Goal: Task Accomplishment & Management: Manage account settings

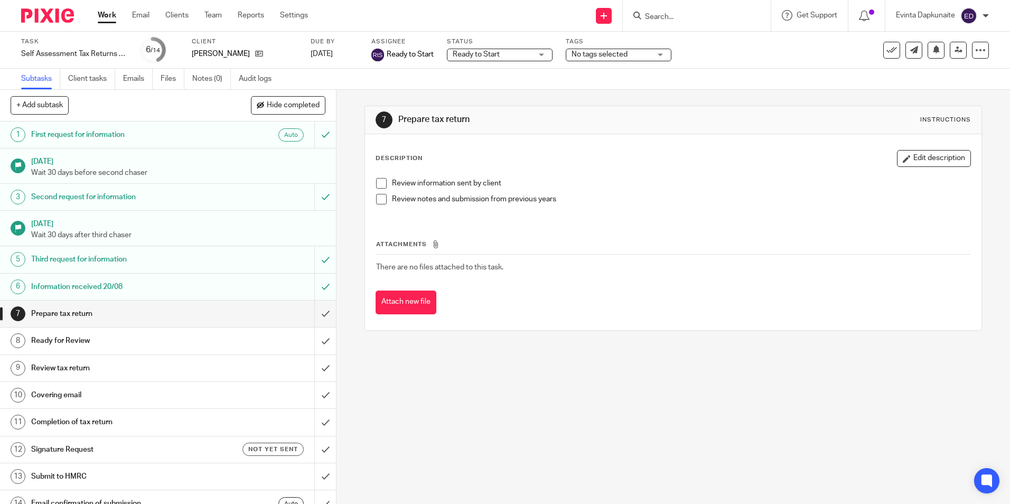
click at [692, 7] on div at bounding box center [697, 15] width 148 height 31
click at [691, 13] on input "Search" at bounding box center [691, 18] width 95 height 10
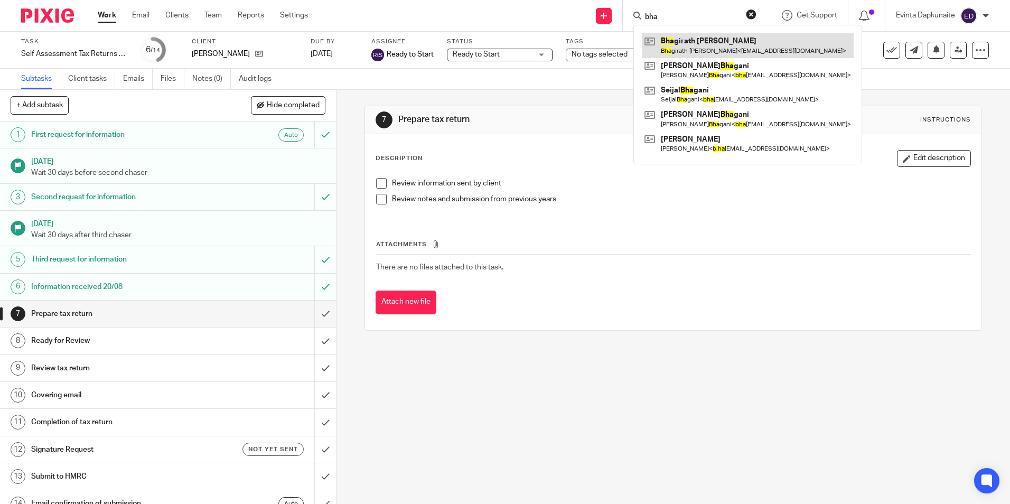
type input "bha"
click at [702, 34] on link at bounding box center [748, 45] width 212 height 24
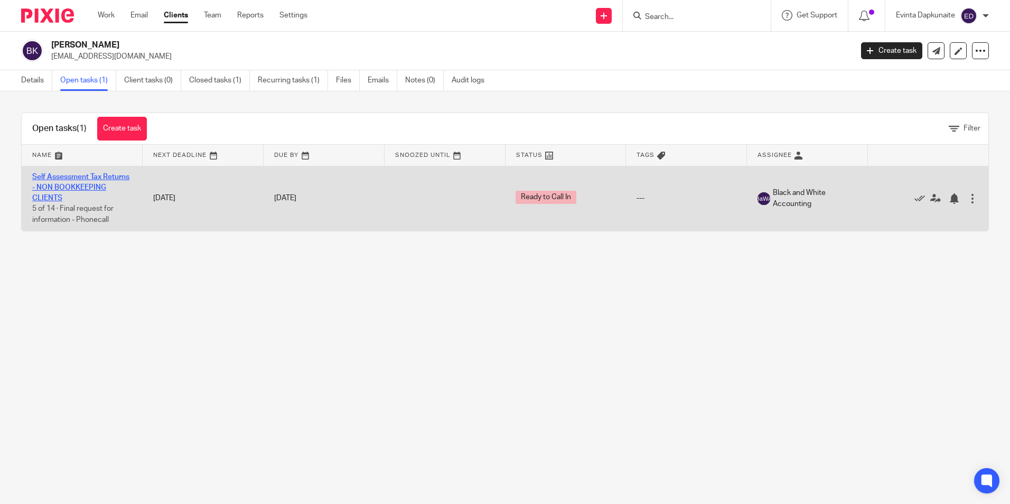
click at [69, 191] on td "Self Assessment Tax Returns - NON BOOKKEEPING CLIENTS 5 of 14 · Final request f…" at bounding box center [82, 198] width 121 height 65
click at [72, 188] on link "Self Assessment Tax Returns - NON BOOKKEEPING CLIENTS" at bounding box center [80, 187] width 97 height 29
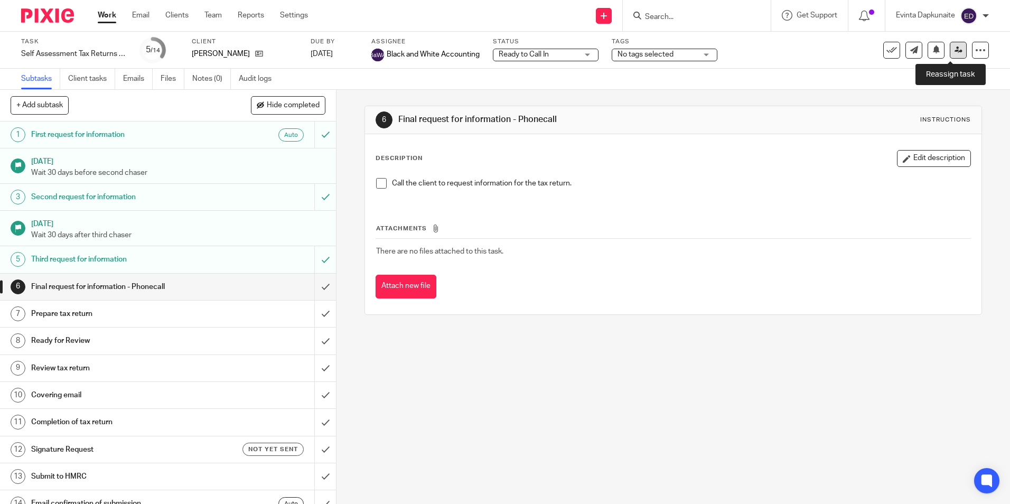
click at [955, 51] on icon at bounding box center [959, 50] width 8 height 8
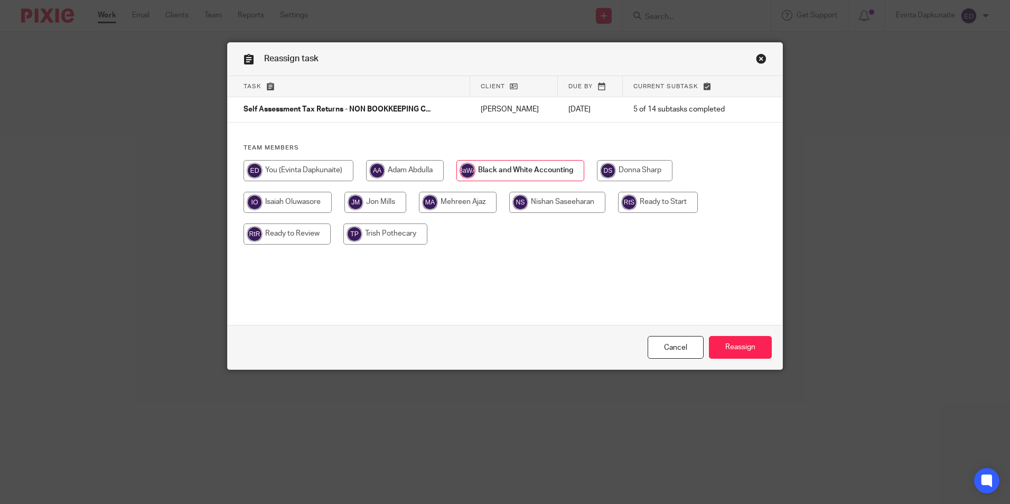
click at [656, 201] on input "radio" at bounding box center [658, 202] width 80 height 21
radio input "true"
click at [740, 343] on input "Reassign" at bounding box center [740, 347] width 63 height 23
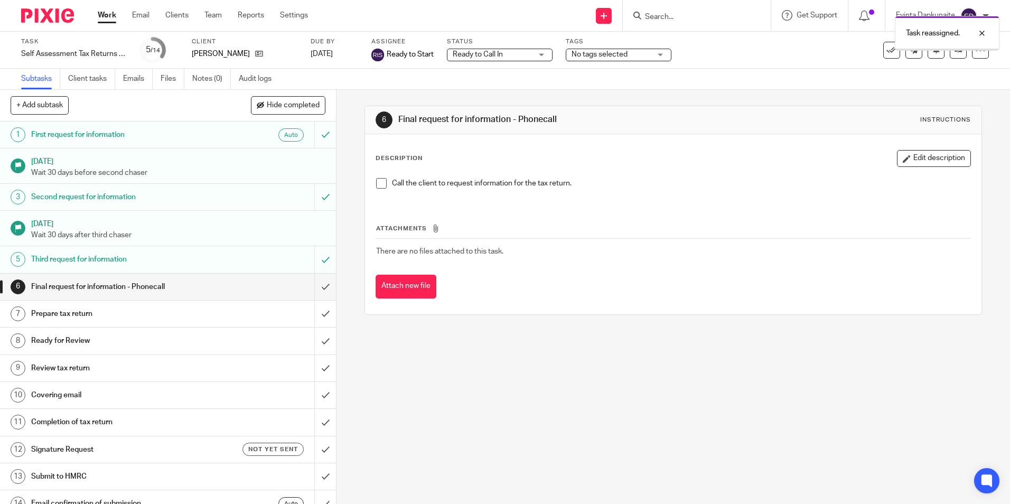
click at [516, 54] on span "Ready to Call In" at bounding box center [492, 54] width 79 height 11
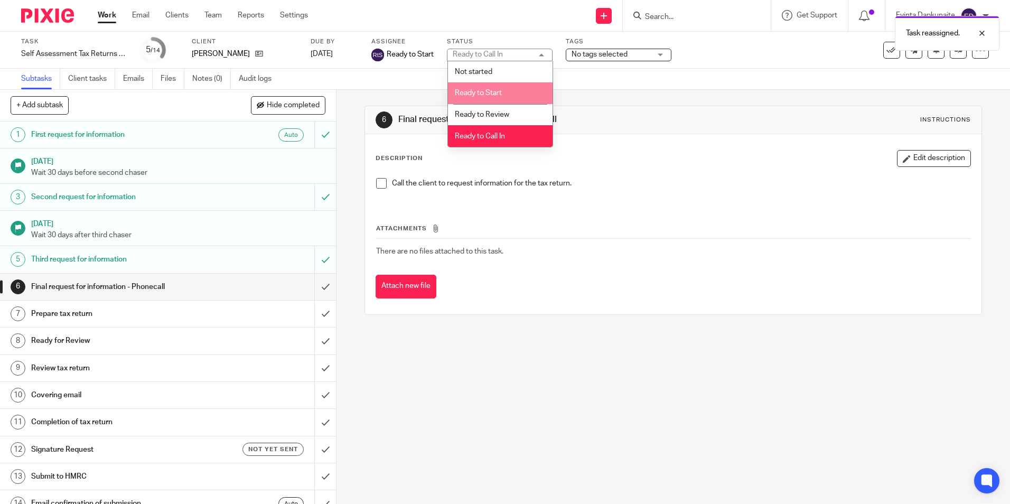
drag, startPoint x: 510, startPoint y: 89, endPoint x: 864, endPoint y: 76, distance: 353.7
click at [512, 88] on li "Ready to Start" at bounding box center [500, 93] width 105 height 22
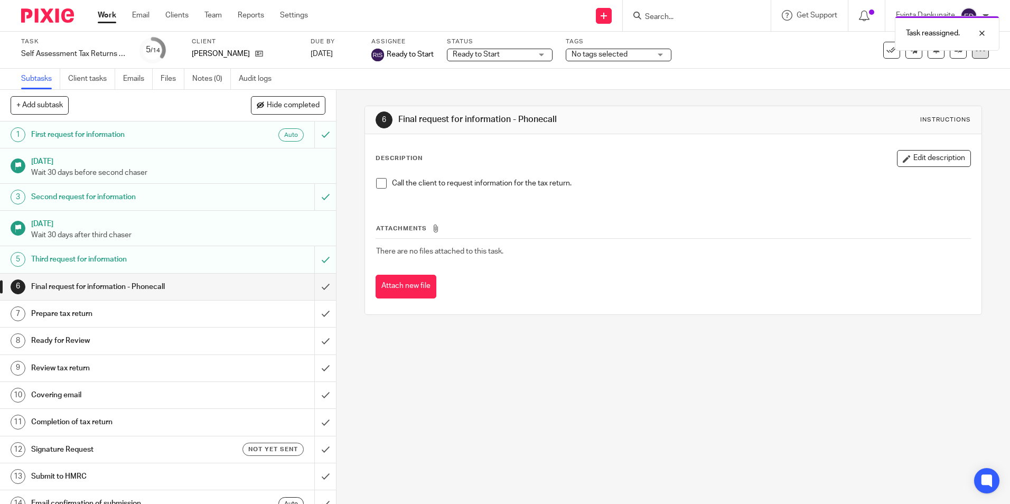
click at [979, 54] on div at bounding box center [980, 50] width 17 height 17
click at [954, 89] on link "Advanced task editor" at bounding box center [940, 92] width 70 height 7
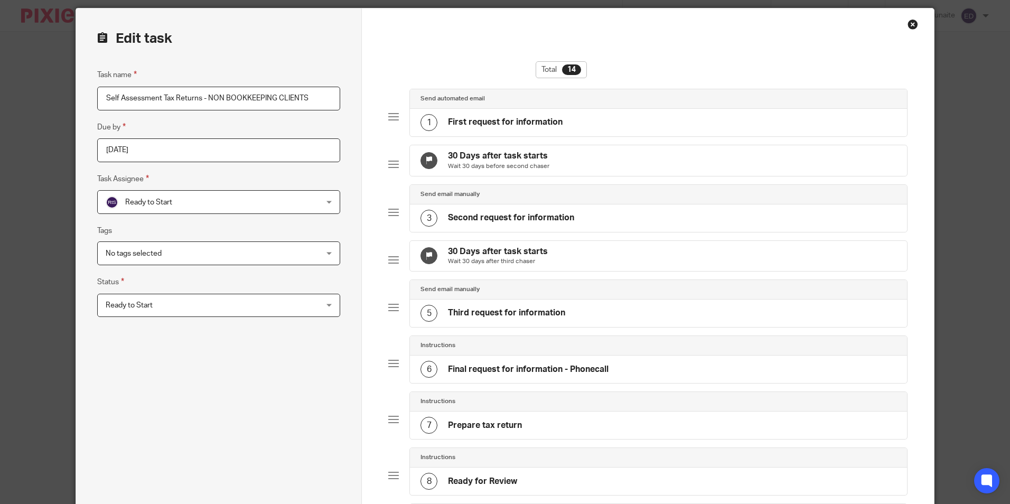
scroll to position [53, 0]
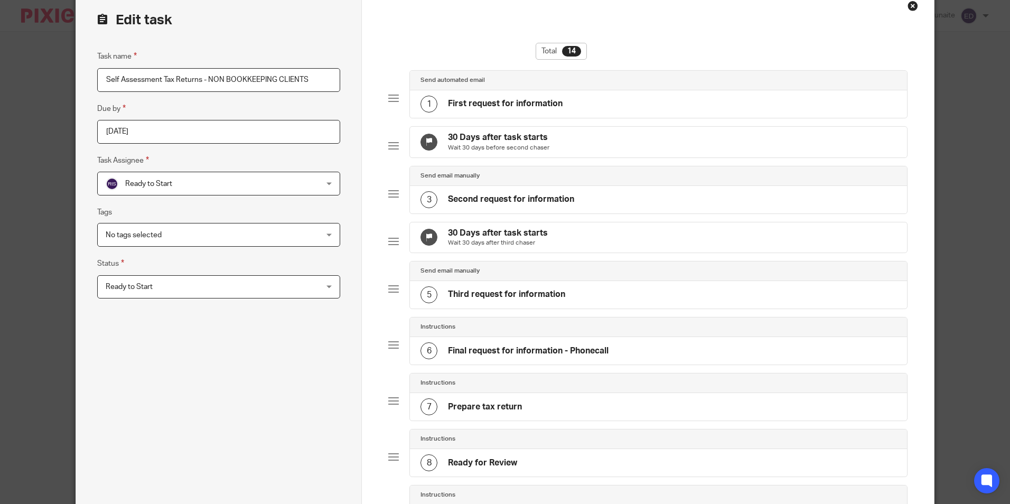
click at [542, 359] on div "6 Final request for information - Phonecall" at bounding box center [515, 350] width 188 height 17
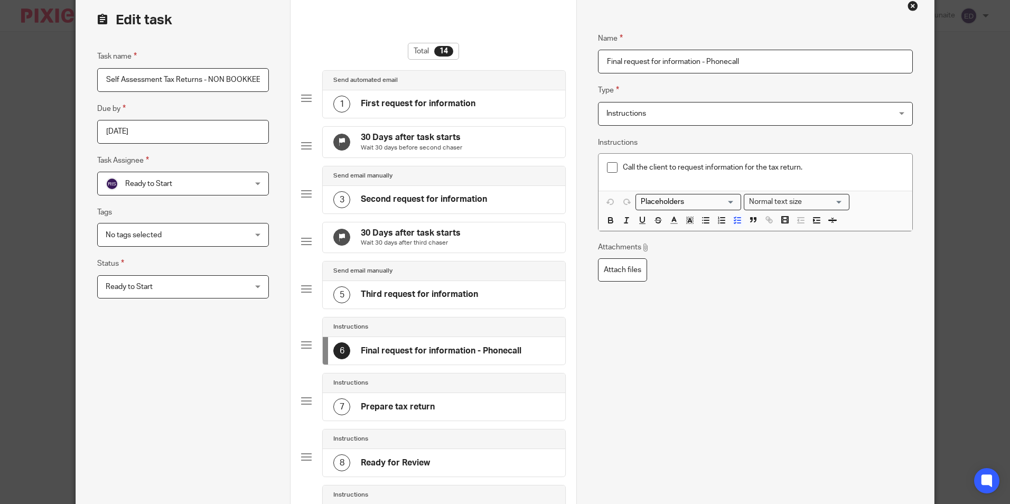
drag, startPoint x: 757, startPoint y: 65, endPoint x: 464, endPoint y: 46, distance: 292.7
click at [464, 46] on form "Edit task Task name Self Assessment Tax Returns - NON BOOKKEEPING CLIENTS Due b…" at bounding box center [504, 464] width 857 height 949
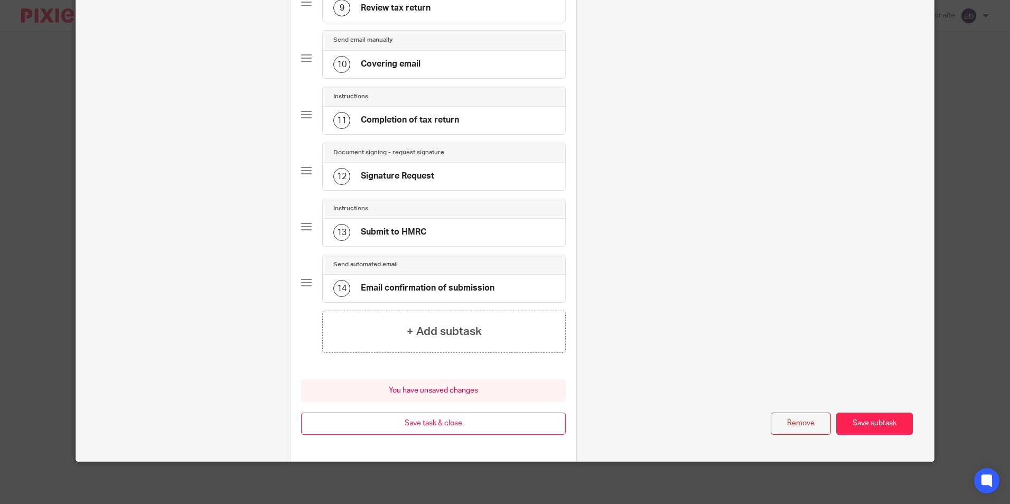
type input "Information received 21/08"
click at [860, 413] on div "Remove Save subtask" at bounding box center [755, 424] width 314 height 23
click at [861, 419] on button "Save subtask" at bounding box center [874, 424] width 77 height 23
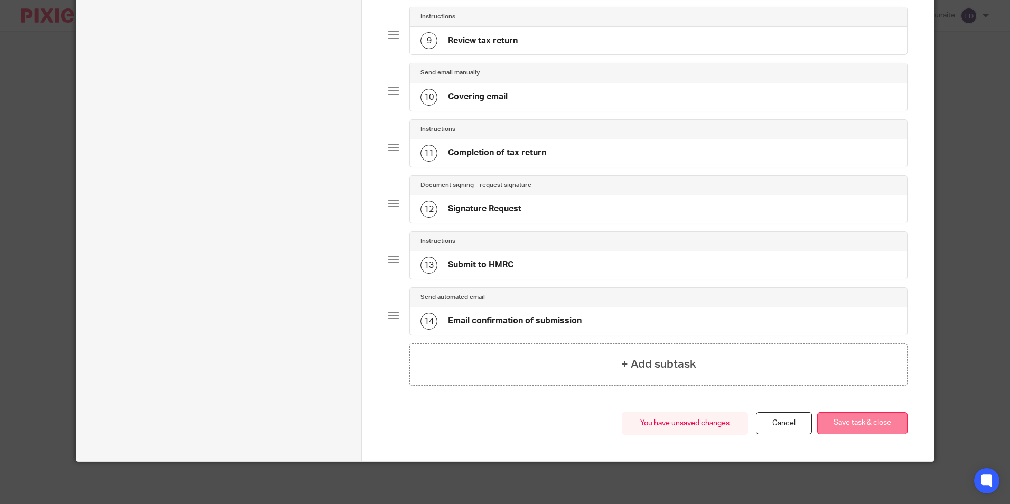
click at [860, 426] on button "Save task & close" at bounding box center [862, 423] width 90 height 23
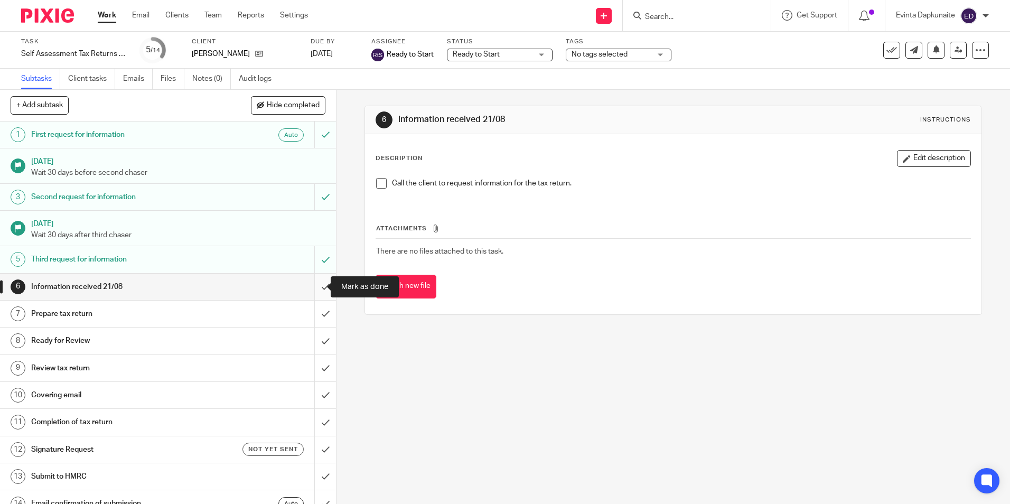
click at [312, 291] on input "submit" at bounding box center [168, 287] width 336 height 26
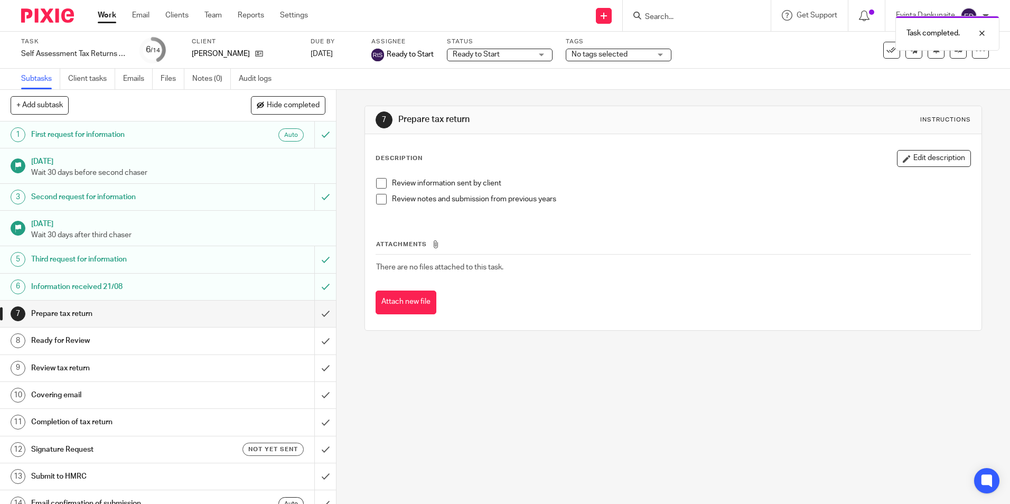
click at [683, 7] on div at bounding box center [697, 15] width 148 height 31
click at [681, 14] on div "Task completed." at bounding box center [752, 31] width 494 height 40
click at [668, 17] on div "Task completed." at bounding box center [752, 31] width 494 height 40
click at [657, 18] on div "Task completed." at bounding box center [752, 31] width 494 height 40
click at [680, 16] on input "Search" at bounding box center [691, 18] width 95 height 10
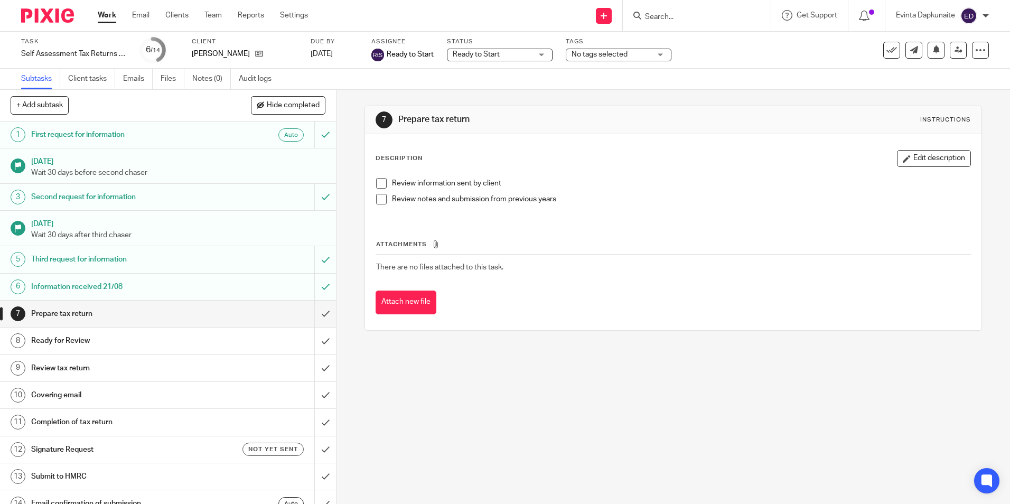
click at [680, 16] on input "Search" at bounding box center [691, 18] width 95 height 10
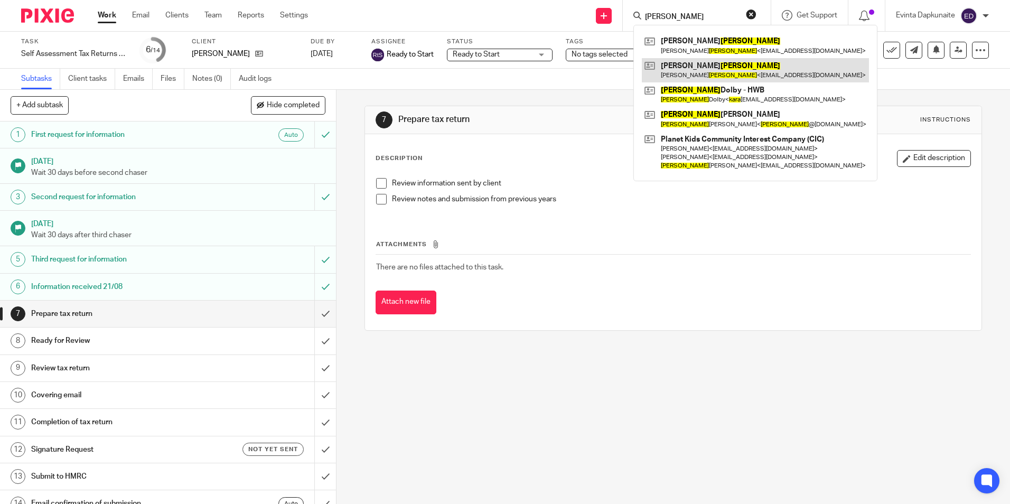
type input "kaura"
click at [701, 64] on link at bounding box center [755, 70] width 227 height 24
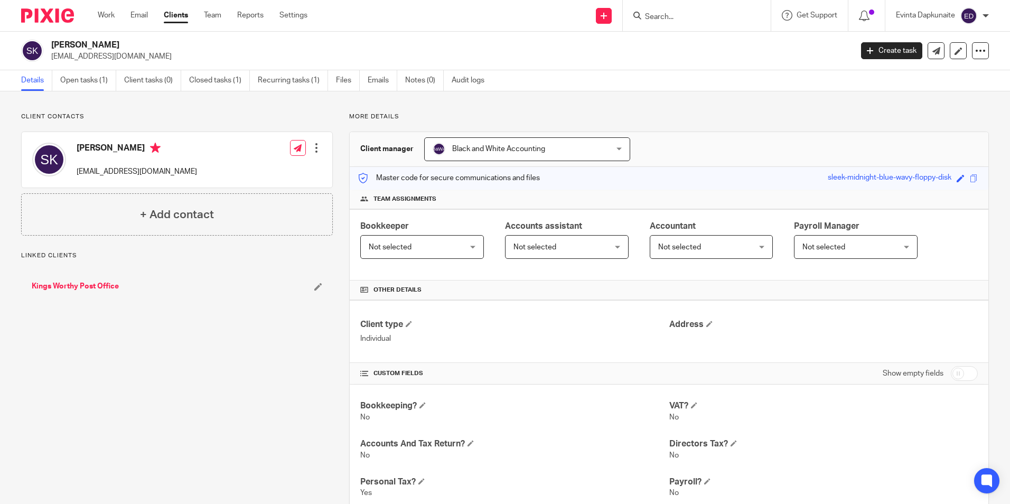
click at [74, 92] on div "Client contacts [PERSON_NAME] [EMAIL_ADDRESS][DOMAIN_NAME] Edit contact Create …" at bounding box center [505, 442] width 1010 height 702
click at [95, 81] on link "Open tasks (1)" at bounding box center [88, 80] width 56 height 21
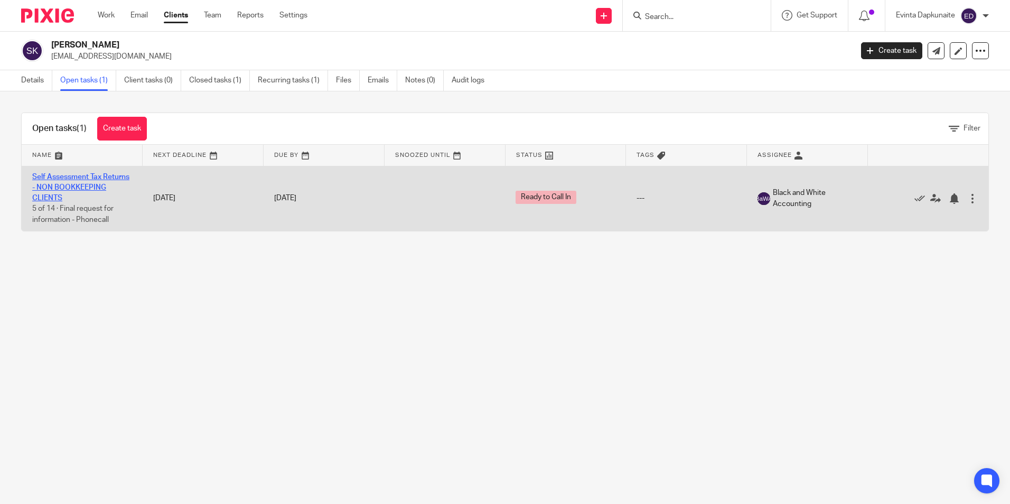
click at [73, 183] on link "Self Assessment Tax Returns - NON BOOKKEEPING CLIENTS" at bounding box center [80, 187] width 97 height 29
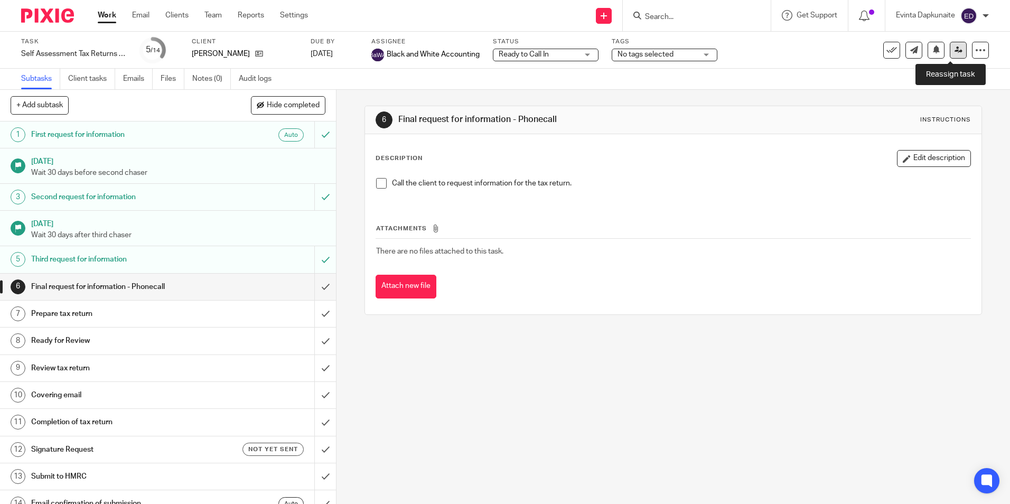
click at [955, 46] on icon at bounding box center [959, 50] width 8 height 8
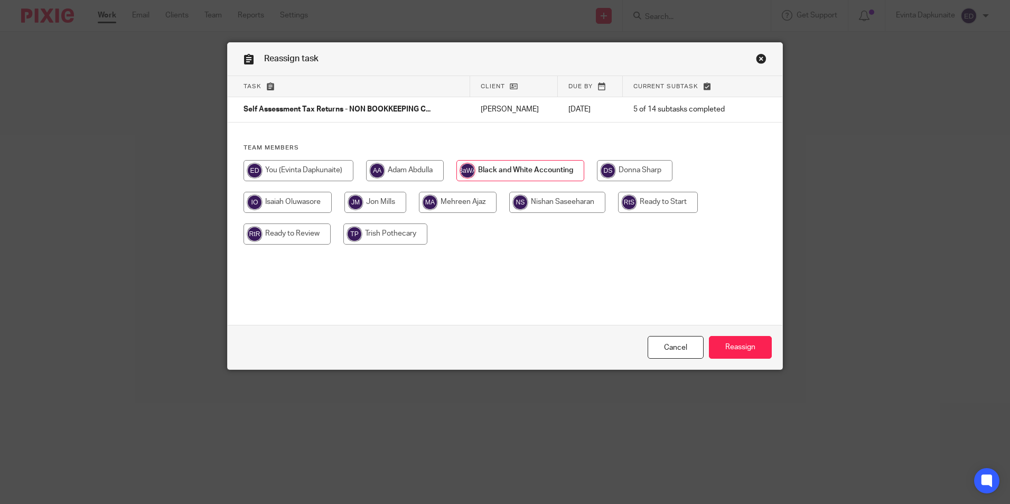
click at [666, 203] on input "radio" at bounding box center [658, 202] width 80 height 21
radio input "true"
click at [728, 349] on input "Reassign" at bounding box center [740, 347] width 63 height 23
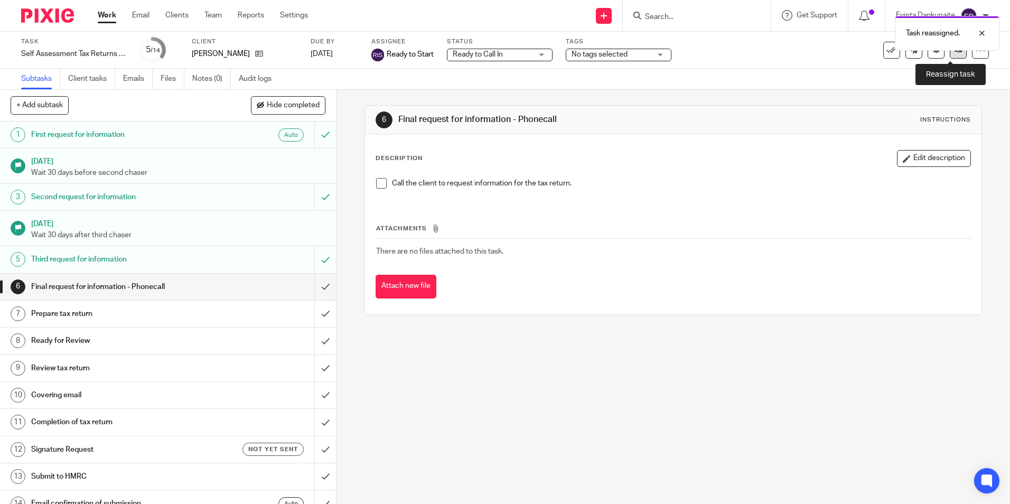
click at [956, 55] on link at bounding box center [958, 50] width 17 height 17
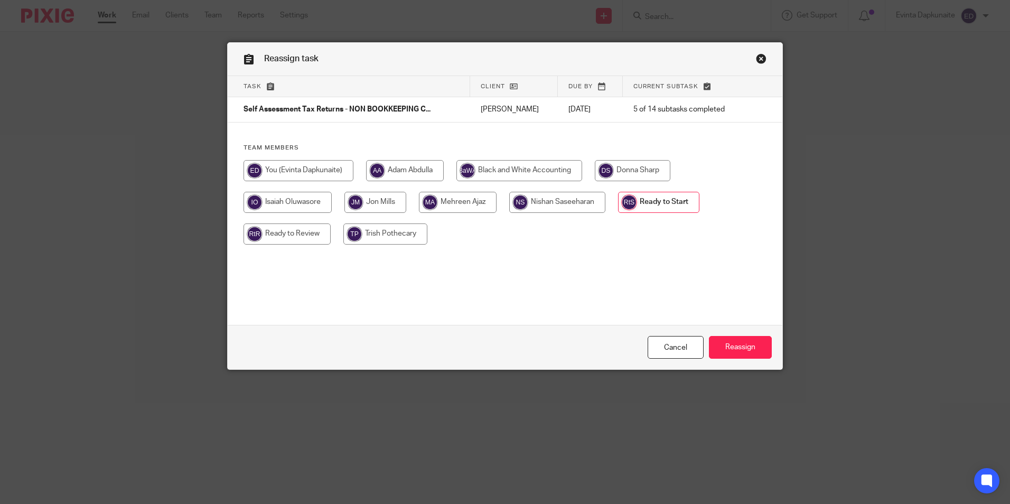
click at [761, 50] on div "Reassign task" at bounding box center [505, 59] width 555 height 33
click at [756, 61] on link "Close this dialog window" at bounding box center [761, 60] width 11 height 14
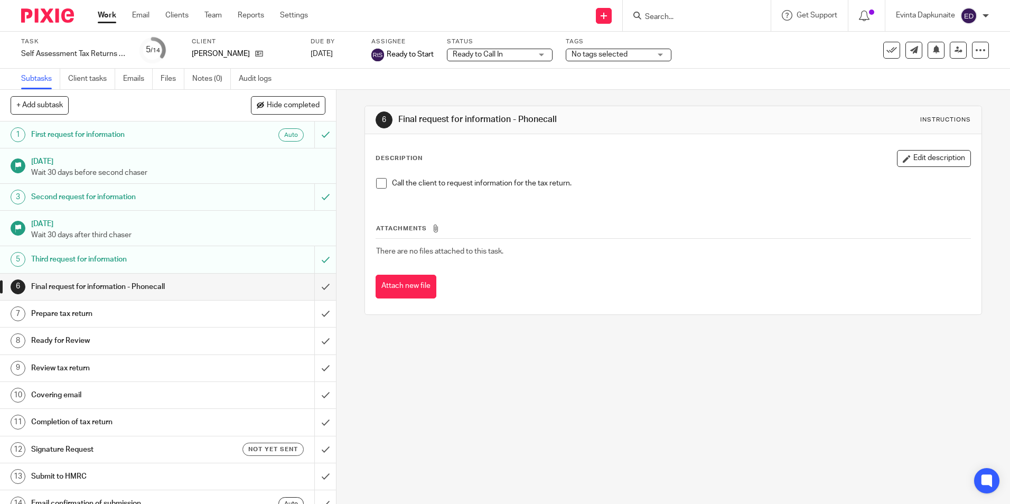
click at [981, 43] on div "Task Self Assessment Tax Returns - NON BOOKKEEPING CLIENTS Save Self Assessment…" at bounding box center [505, 50] width 1010 height 37
click at [976, 46] on icon at bounding box center [980, 50] width 11 height 11
click at [949, 92] on link "Advanced task editor" at bounding box center [940, 92] width 70 height 7
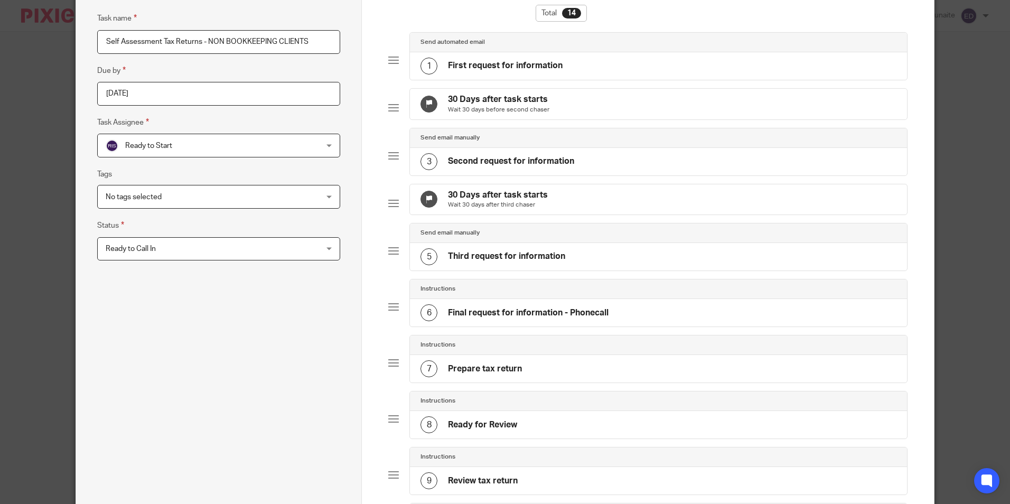
scroll to position [211, 0]
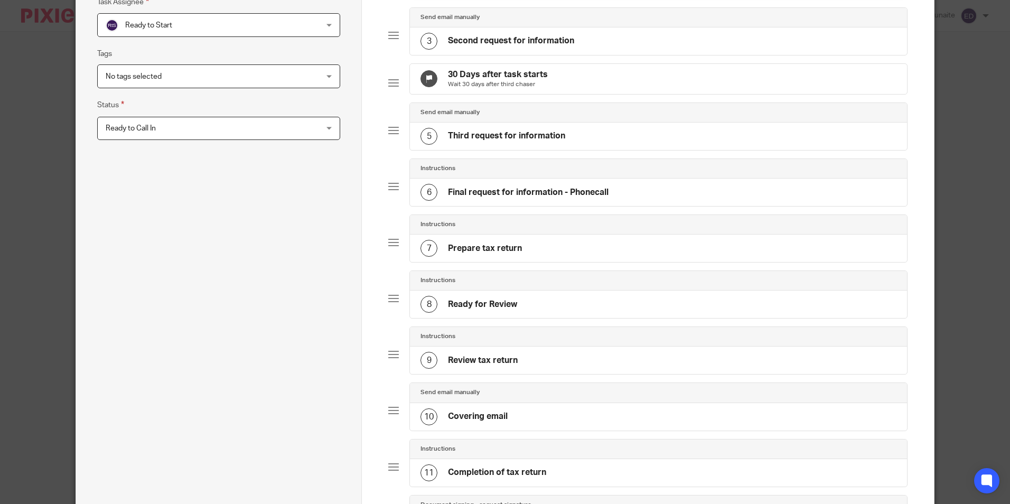
drag, startPoint x: 564, startPoint y: 214, endPoint x: 572, endPoint y: 207, distance: 10.9
click at [565, 198] on h4 "Final request for information - Phonecall" at bounding box center [528, 192] width 161 height 11
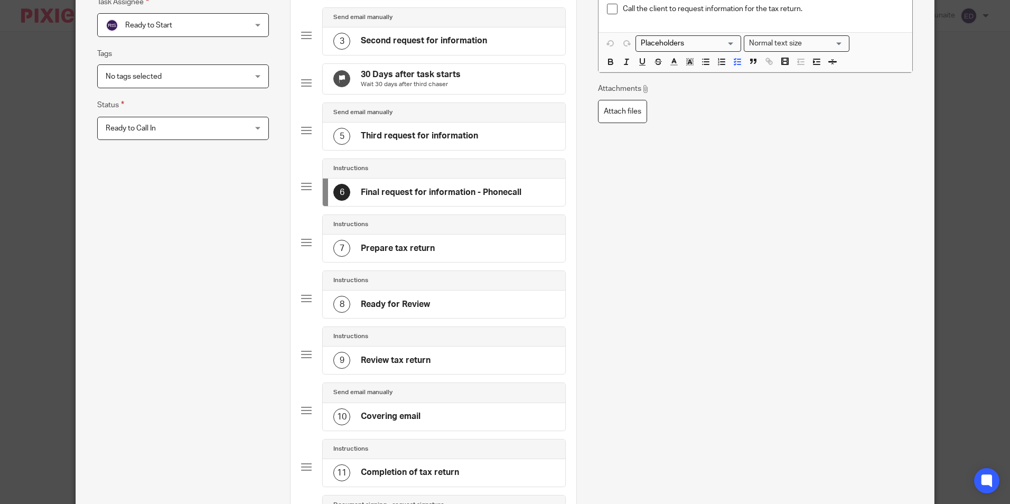
scroll to position [0, 0]
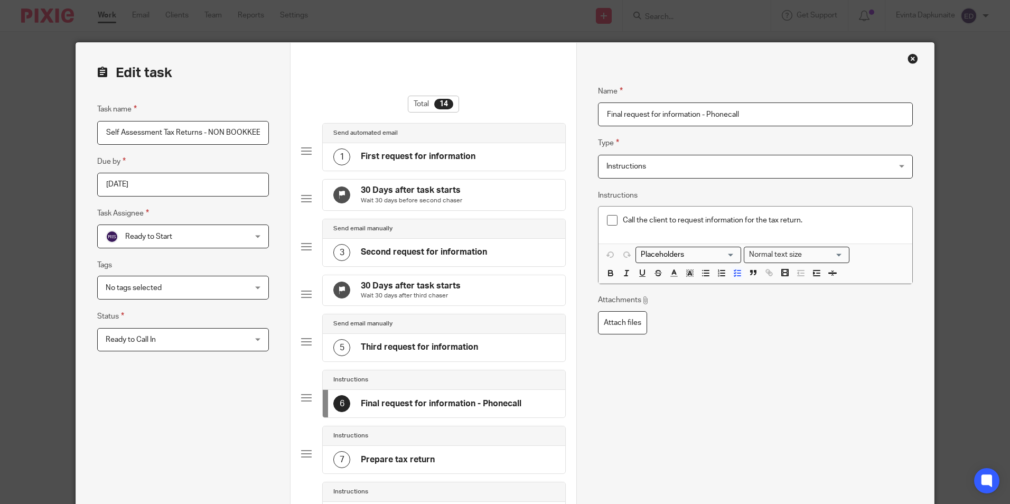
drag, startPoint x: 778, startPoint y: 112, endPoint x: 422, endPoint y: 107, distance: 356.1
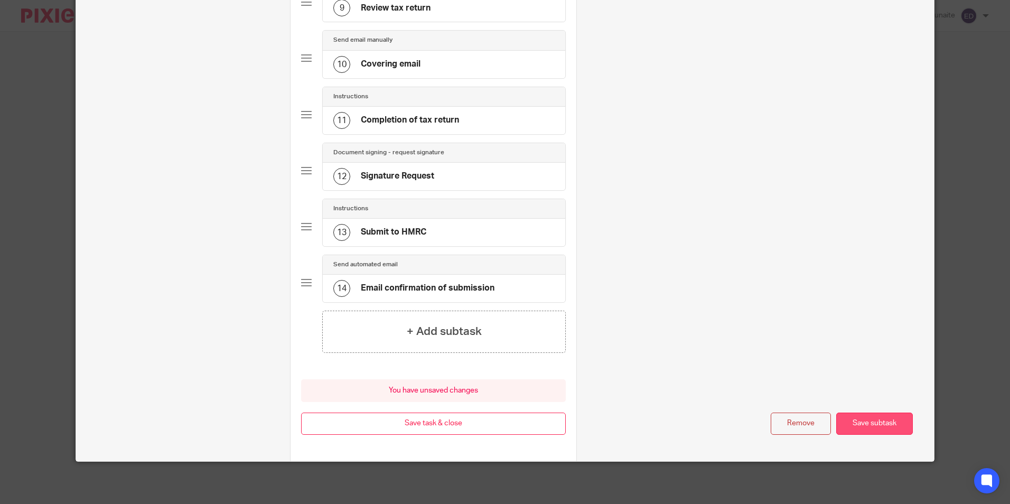
type input "information received 21/08"
click at [874, 422] on button "Save subtask" at bounding box center [874, 424] width 77 height 23
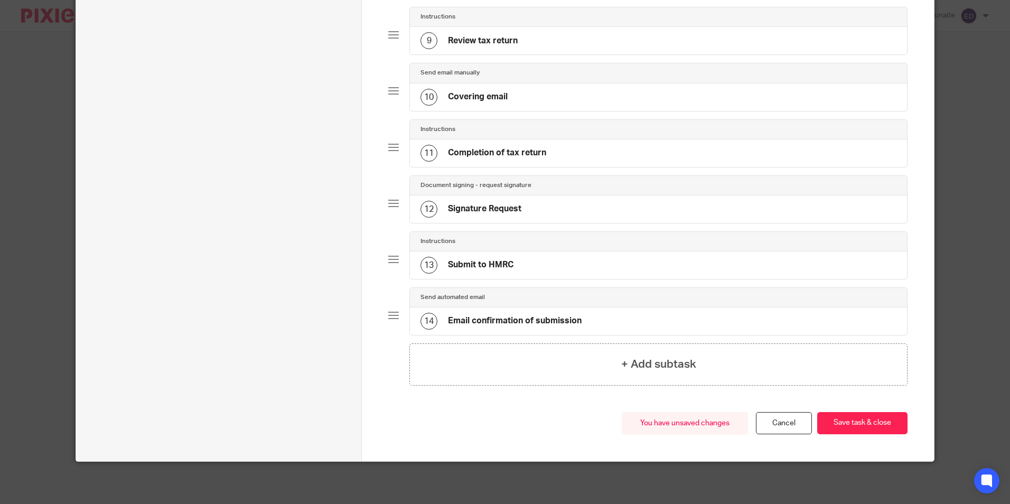
click at [874, 422] on button "Save task & close" at bounding box center [862, 423] width 90 height 23
click at [845, 422] on button "Save task & close" at bounding box center [862, 423] width 90 height 23
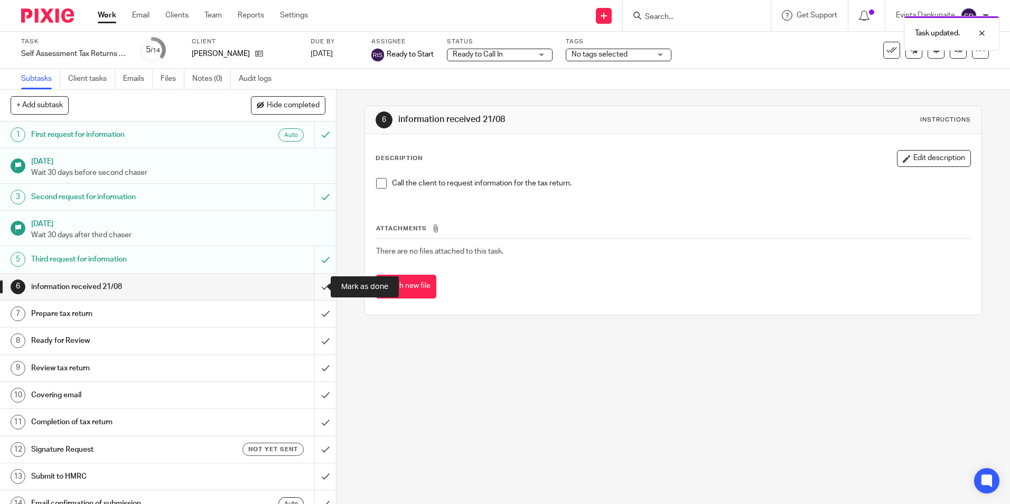
click at [314, 292] on input "submit" at bounding box center [168, 287] width 336 height 26
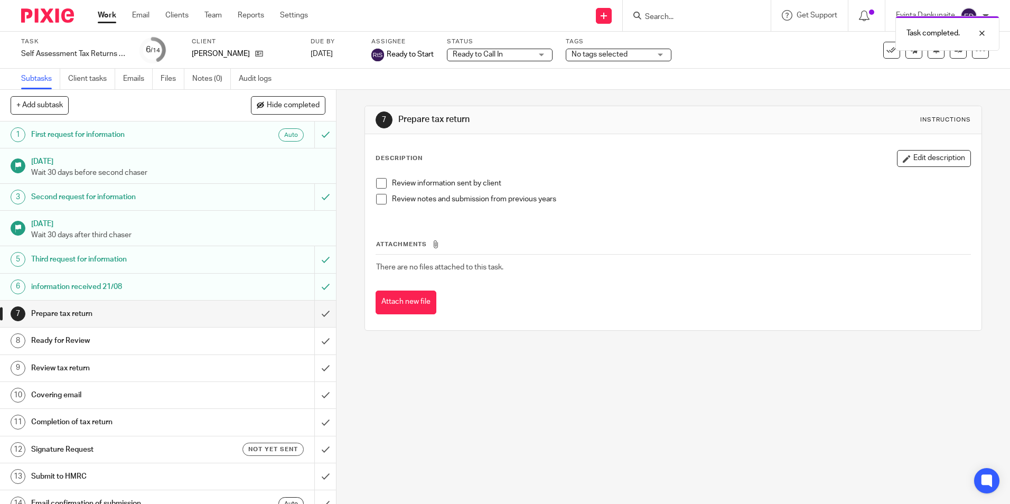
click at [525, 59] on span "Ready to Call In" at bounding box center [492, 54] width 79 height 11
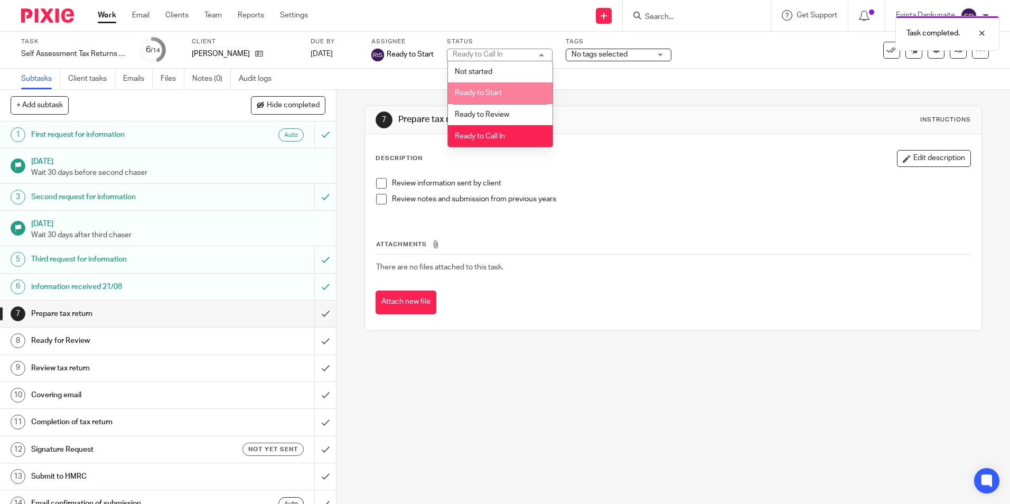
click at [518, 98] on li "Ready to Start" at bounding box center [500, 93] width 105 height 22
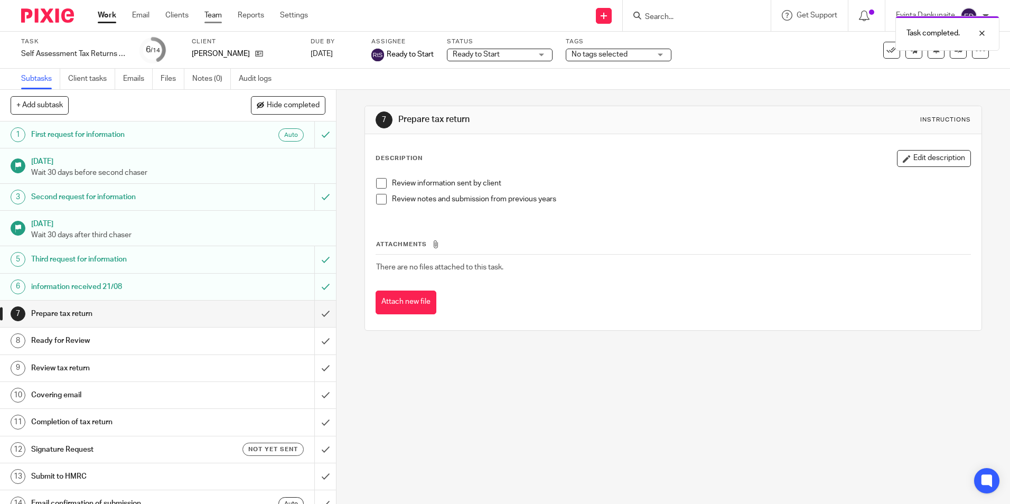
click at [216, 18] on link "Team" at bounding box center [212, 15] width 17 height 11
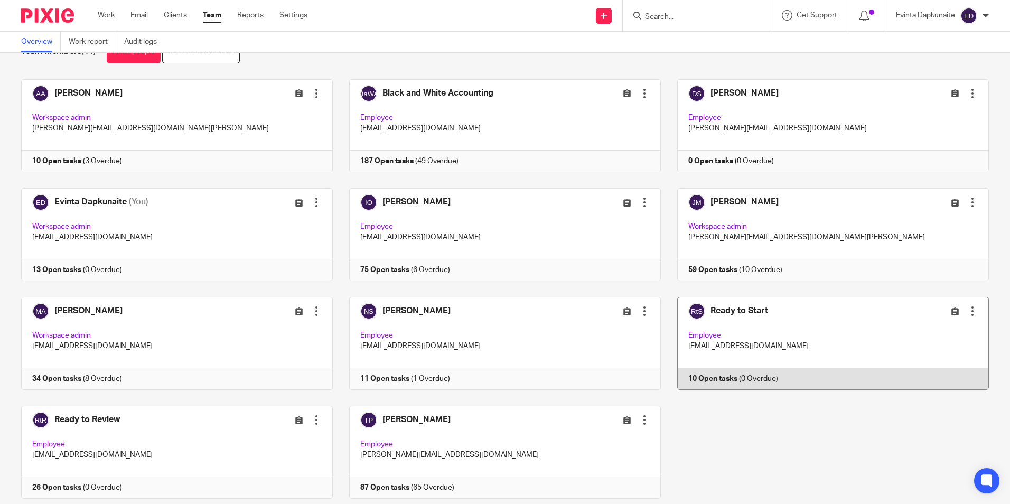
scroll to position [53, 0]
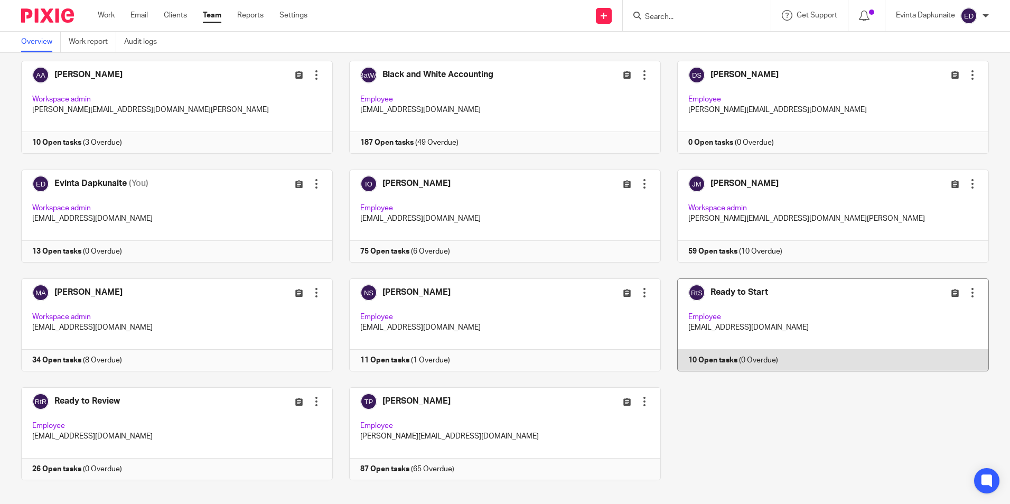
click at [765, 325] on link at bounding box center [825, 324] width 328 height 93
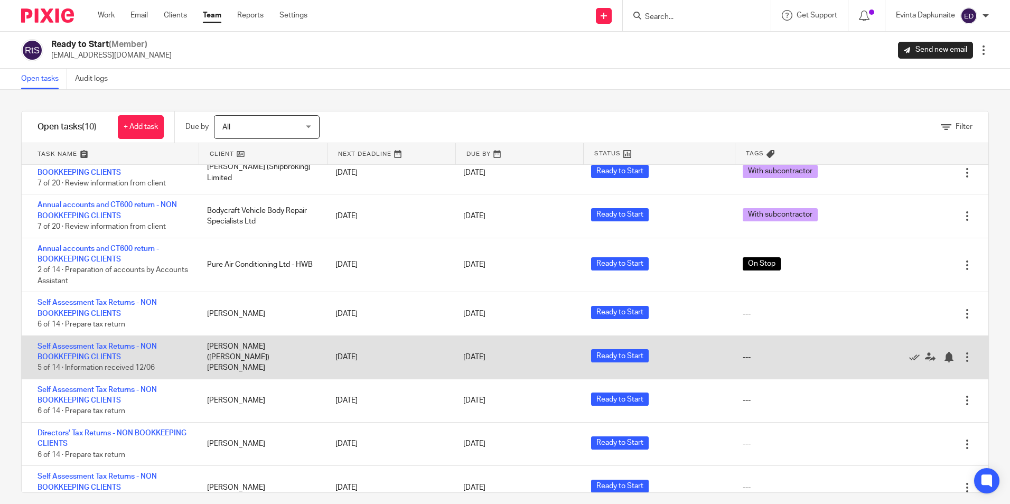
scroll to position [117, 0]
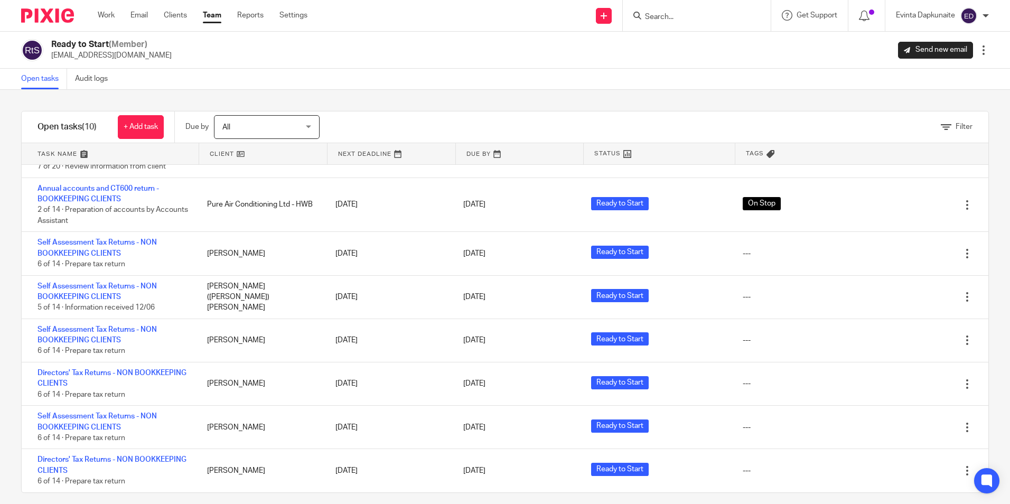
click at [675, 20] on input "Search" at bounding box center [691, 18] width 95 height 10
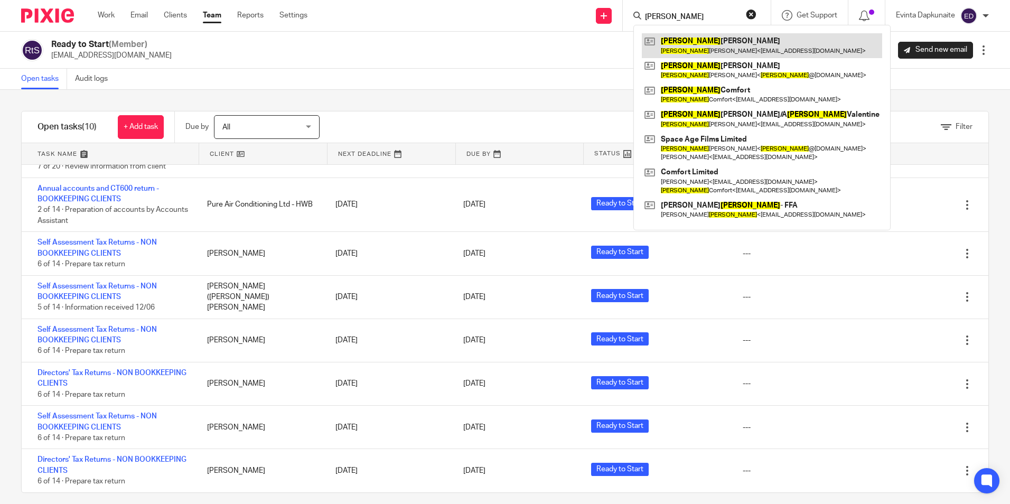
type input "robert"
click at [684, 36] on link at bounding box center [762, 45] width 240 height 24
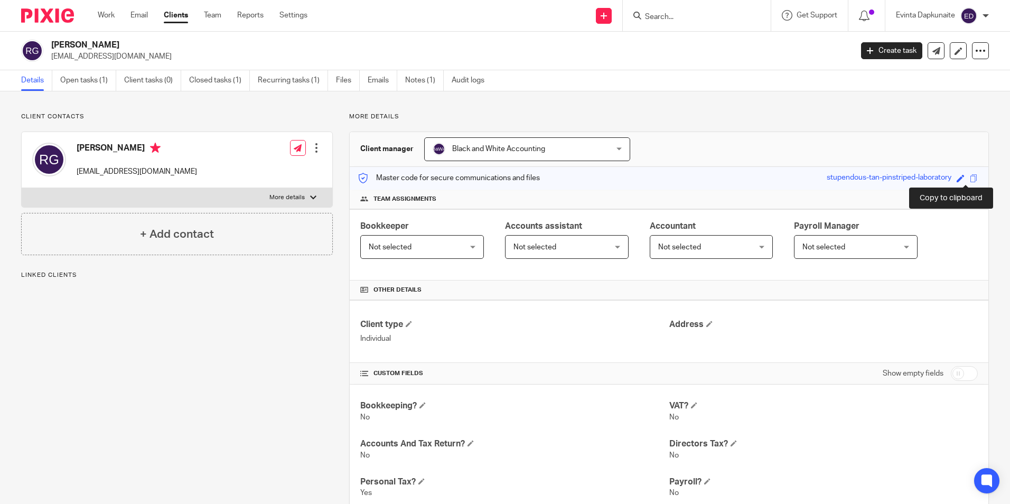
click at [970, 179] on span at bounding box center [974, 178] width 8 height 8
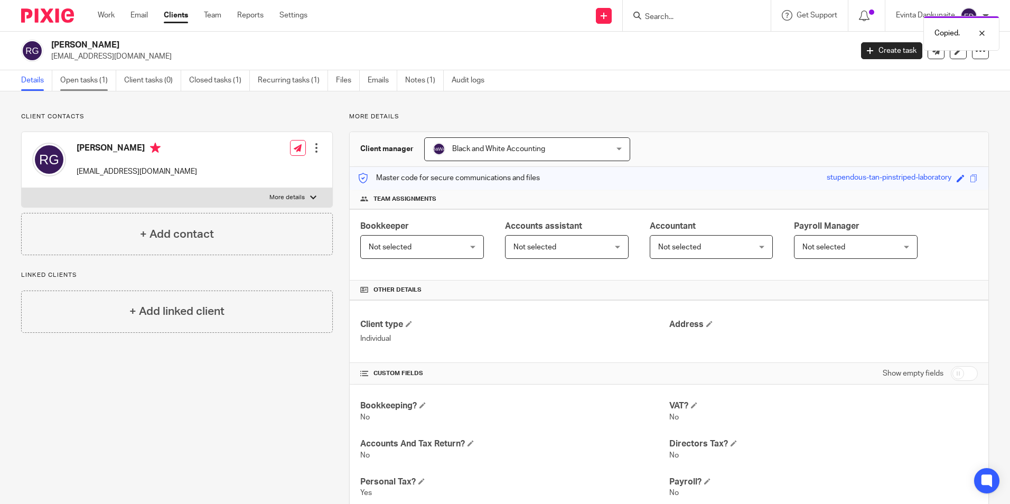
click at [91, 83] on link "Open tasks (1)" at bounding box center [88, 80] width 56 height 21
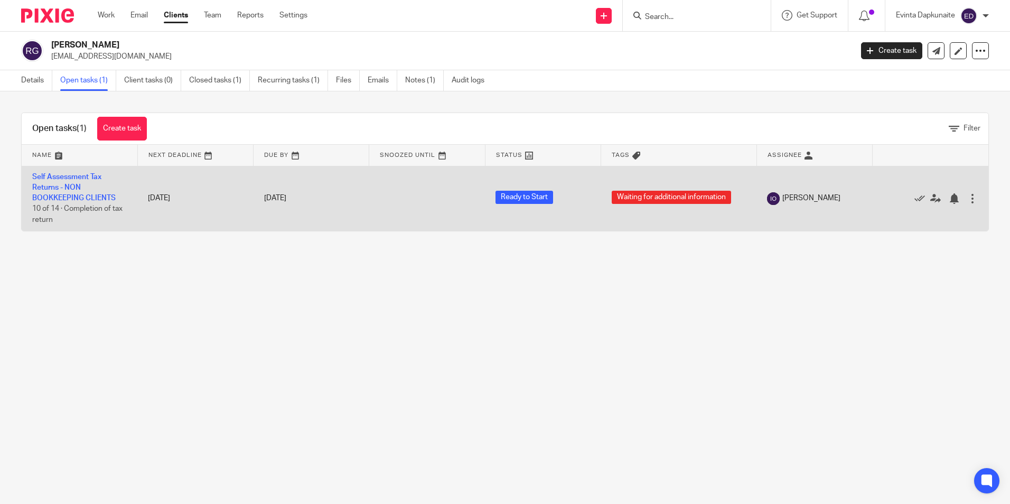
click at [63, 192] on td "Self Assessment Tax Returns - NON BOOKKEEPING CLIENTS 10 of 14 · Completion of …" at bounding box center [80, 198] width 116 height 65
click at [67, 193] on td "Self Assessment Tax Returns - NON BOOKKEEPING CLIENTS 10 of 14 · Completion of …" at bounding box center [80, 198] width 116 height 65
click at [72, 181] on td "Self Assessment Tax Returns - NON BOOKKEEPING CLIENTS 10 of 14 · Completion of …" at bounding box center [80, 198] width 116 height 65
click at [72, 177] on link "Self Assessment Tax Returns - NON BOOKKEEPING CLIENTS" at bounding box center [73, 187] width 83 height 29
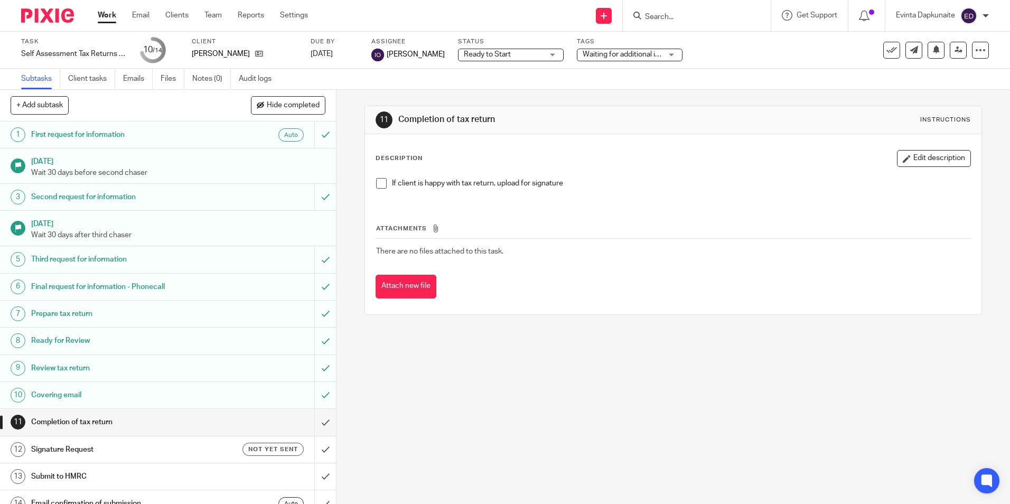
click at [381, 183] on span at bounding box center [381, 183] width 11 height 11
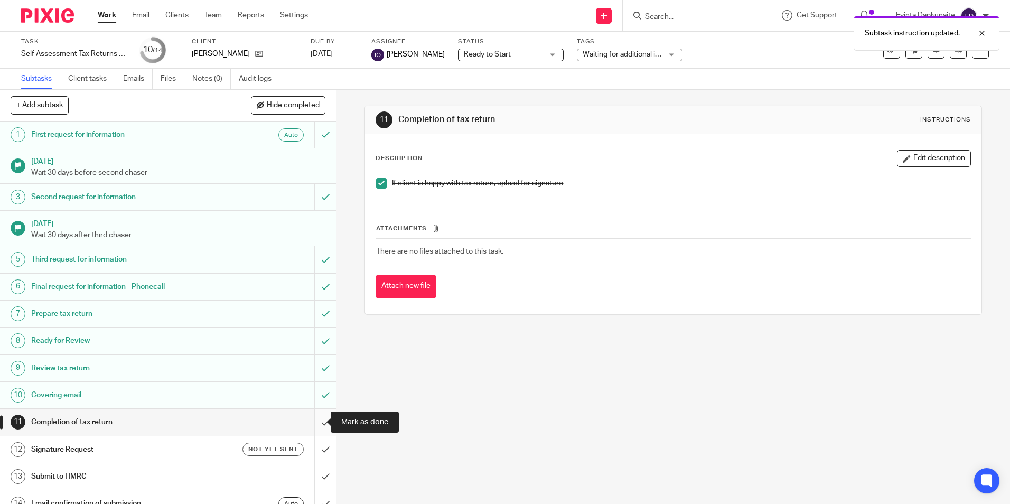
click at [316, 419] on input "submit" at bounding box center [168, 422] width 336 height 26
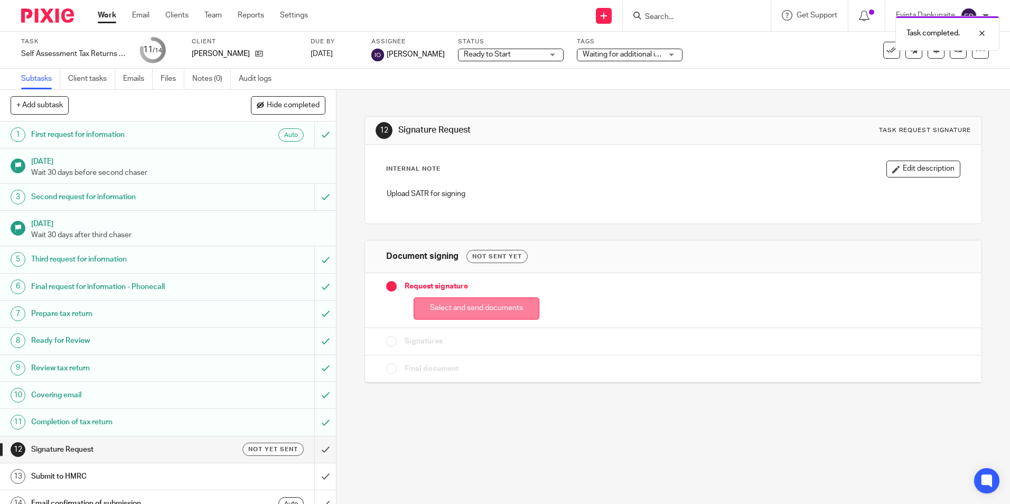
click at [439, 304] on button "Select and send documents" at bounding box center [477, 308] width 126 height 23
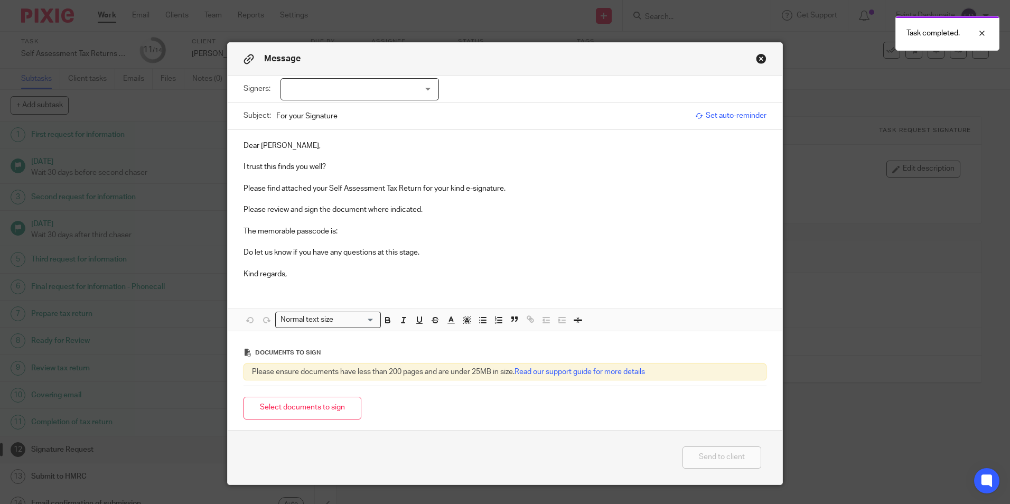
click at [368, 76] on div "Signers: Robert Gibb (0 selected)" at bounding box center [505, 89] width 523 height 26
click at [357, 94] on div at bounding box center [360, 89] width 158 height 22
click at [343, 110] on li "[PERSON_NAME]" at bounding box center [355, 111] width 157 height 22
checkbox input "true"
click at [341, 166] on p "I trust this finds you well?" at bounding box center [505, 167] width 523 height 11
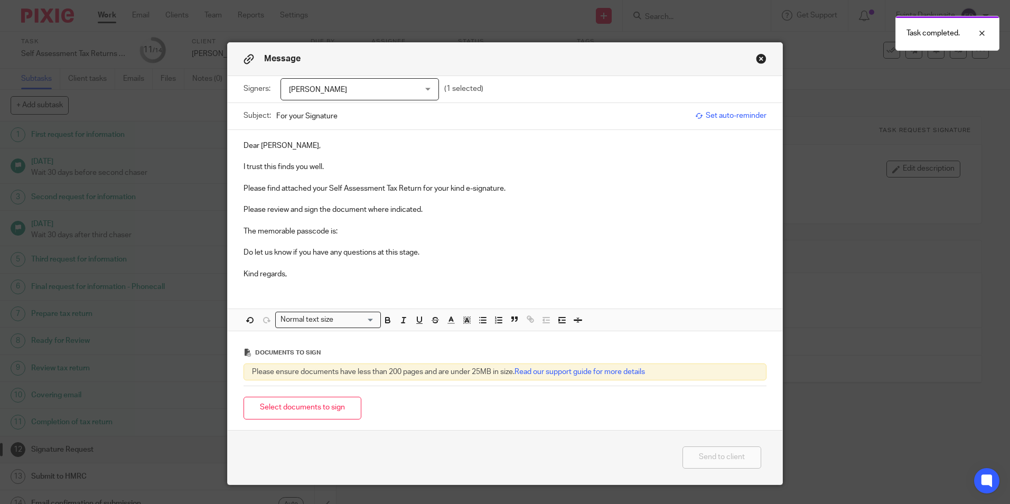
click at [356, 228] on p "The memorable passcode is:" at bounding box center [505, 231] width 523 height 11
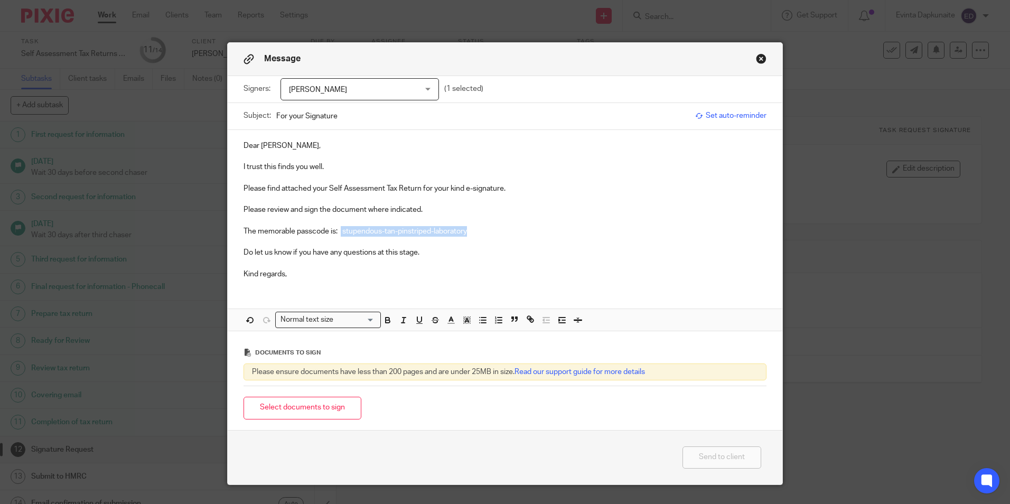
drag, startPoint x: 339, startPoint y: 232, endPoint x: 541, endPoint y: 232, distance: 201.8
click at [542, 232] on p "The memorable passcode is: stupendous-tan-pinstriped-laboratory" at bounding box center [505, 231] width 523 height 11
click at [386, 323] on icon "button" at bounding box center [388, 321] width 4 height 3
click at [462, 324] on icon "button" at bounding box center [467, 320] width 10 height 10
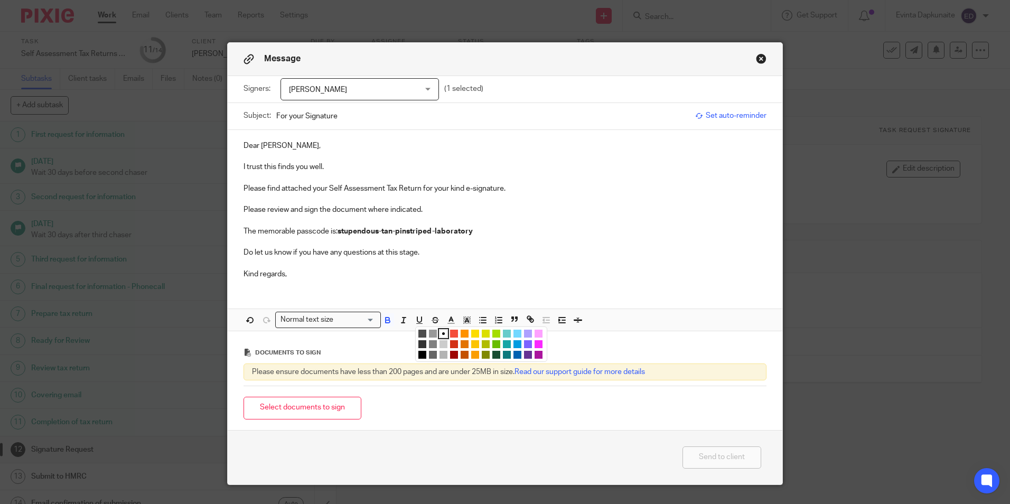
click at [473, 337] on li "color:#FCDC00" at bounding box center [475, 334] width 8 height 8
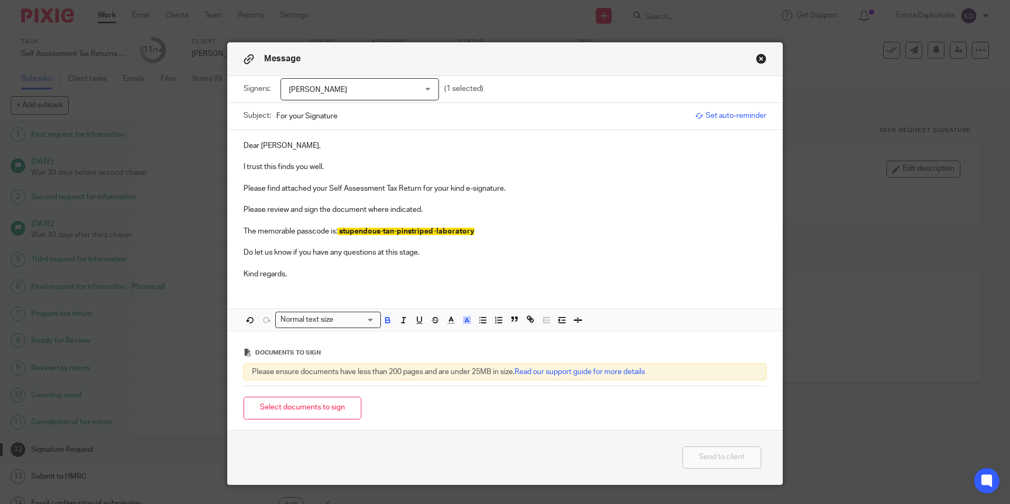
click at [363, 281] on div "Dear Robert, I trust this finds you well. Please find attached your Self Assess…" at bounding box center [505, 208] width 555 height 157
drag, startPoint x: 291, startPoint y: 413, endPoint x: 292, endPoint y: 400, distance: 12.7
click at [291, 413] on button "Select documents to sign" at bounding box center [303, 408] width 118 height 23
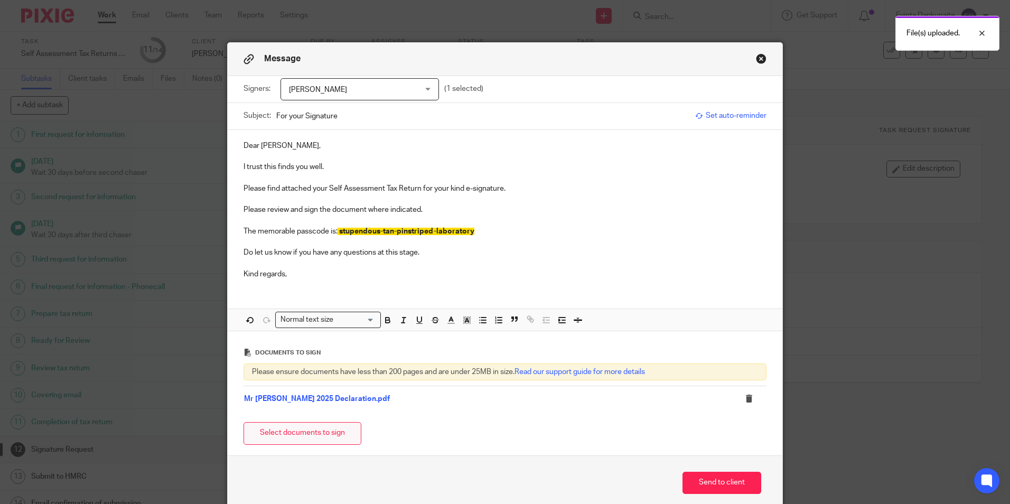
click at [325, 430] on button "Select documents to sign" at bounding box center [303, 433] width 118 height 23
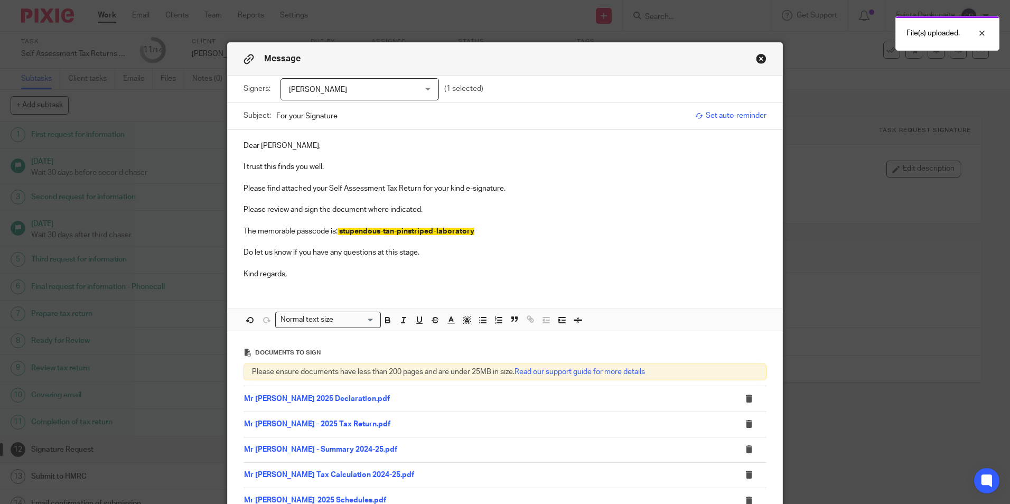
scroll to position [106, 0]
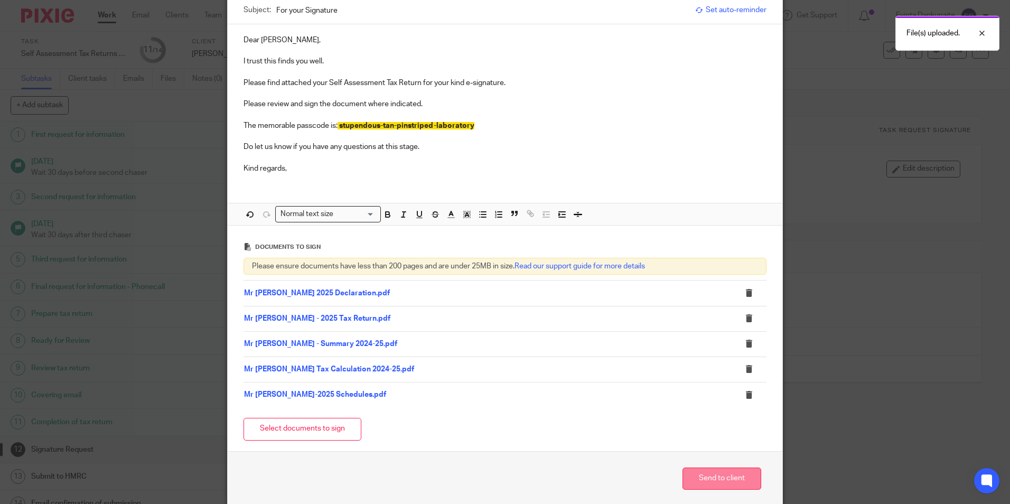
click at [705, 468] on button "Send to client" at bounding box center [722, 479] width 79 height 23
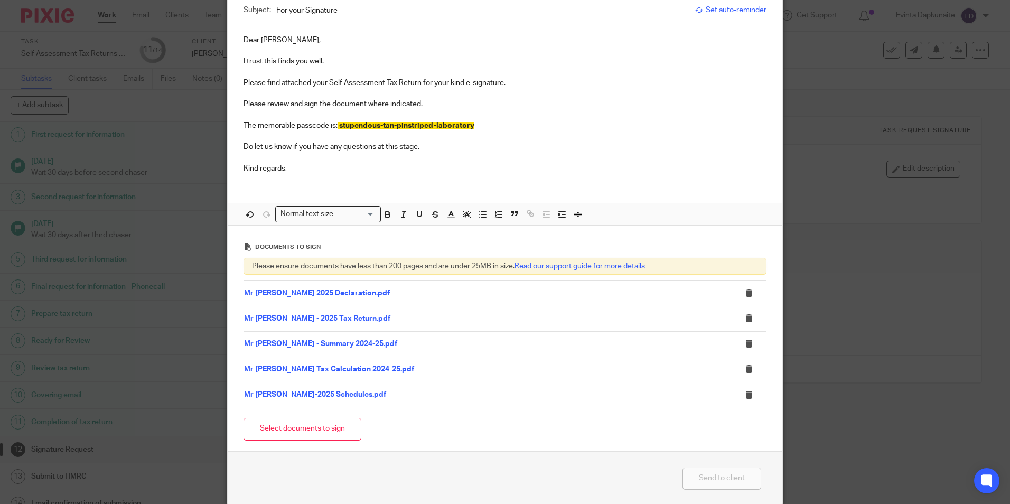
scroll to position [0, 0]
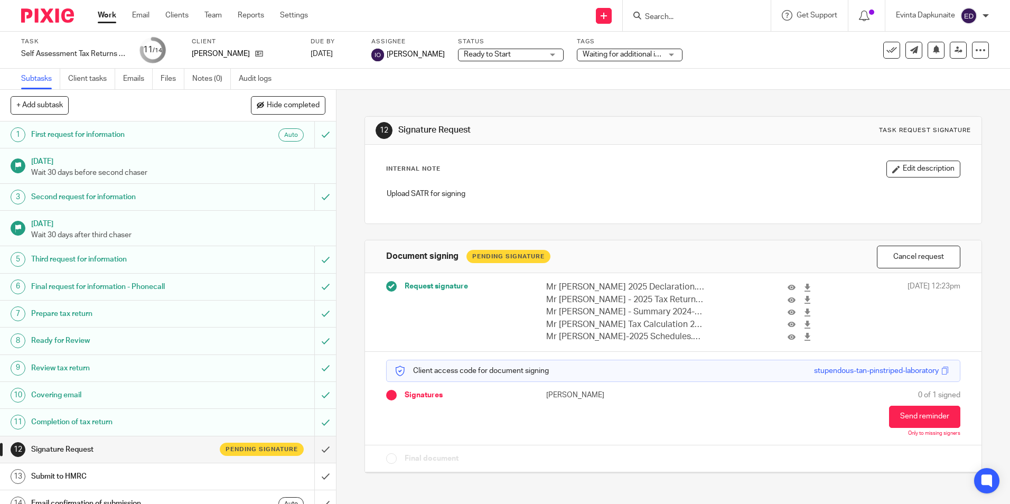
click at [594, 55] on span "Waiting for additional information" at bounding box center [637, 54] width 109 height 7
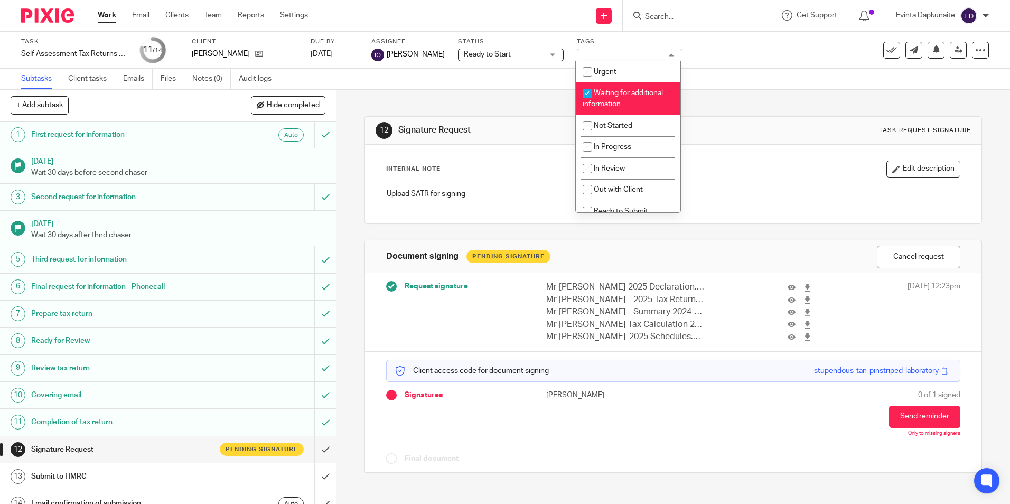
click at [614, 98] on li "Waiting for additional information" at bounding box center [628, 98] width 105 height 32
checkbox input "false"
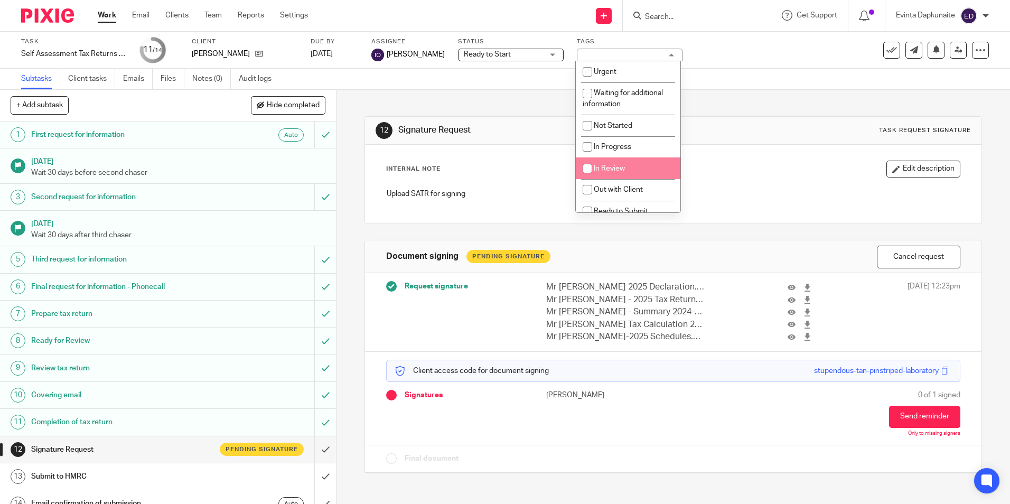
click at [628, 179] on li "In Review" at bounding box center [628, 168] width 105 height 22
checkbox input "true"
click at [627, 182] on li "Out with Client" at bounding box center [628, 190] width 105 height 22
checkbox input "true"
click at [586, 167] on input "checkbox" at bounding box center [587, 168] width 20 height 20
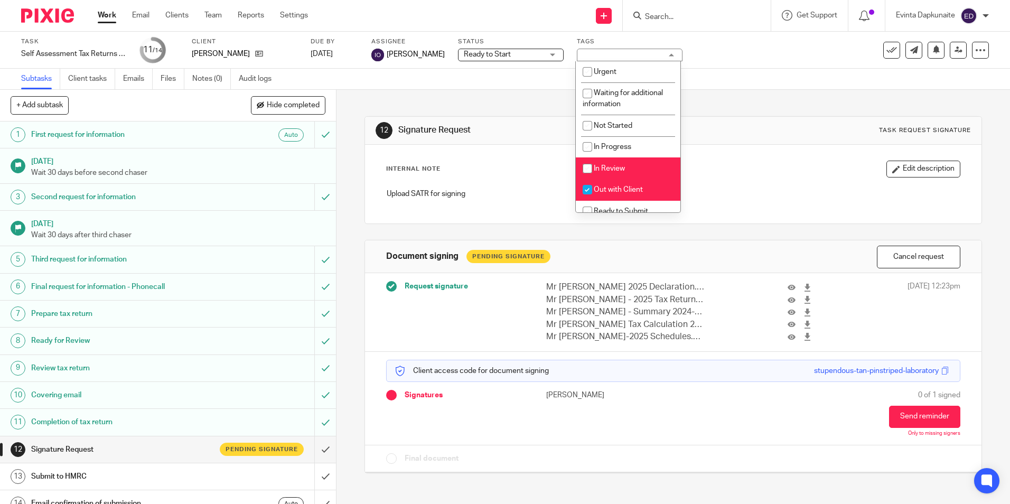
checkbox input "false"
click at [783, 130] on div "12 Signature Request Task request signature" at bounding box center [673, 130] width 595 height 17
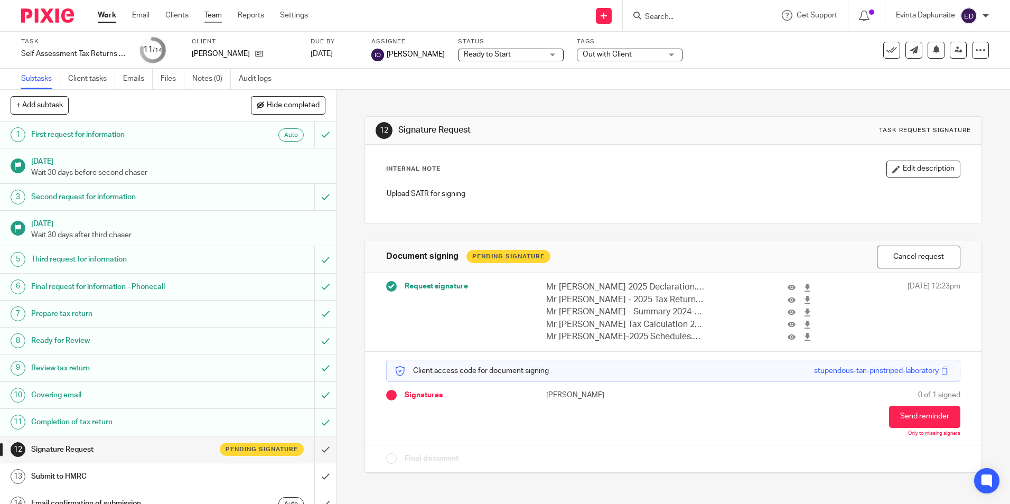
click at [216, 15] on link "Team" at bounding box center [212, 15] width 17 height 11
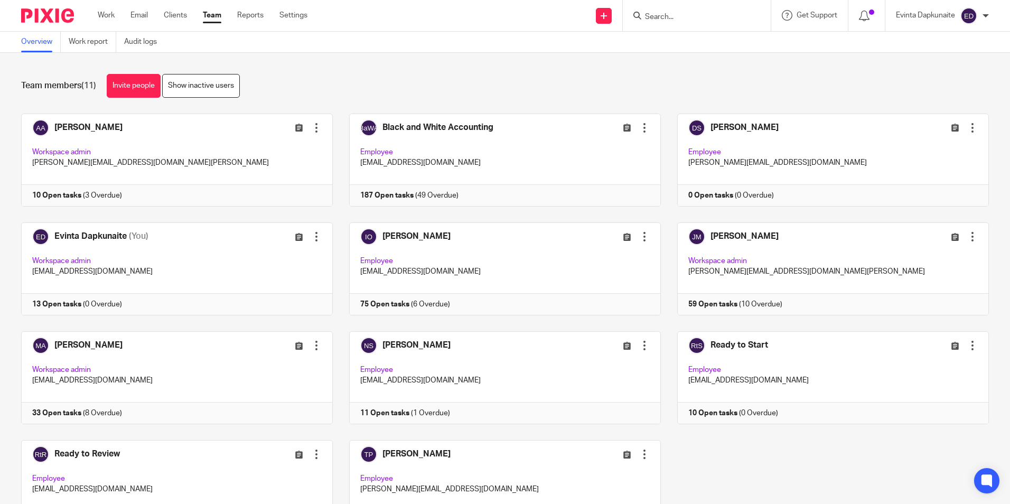
click at [677, 21] on input "Search" at bounding box center [691, 18] width 95 height 10
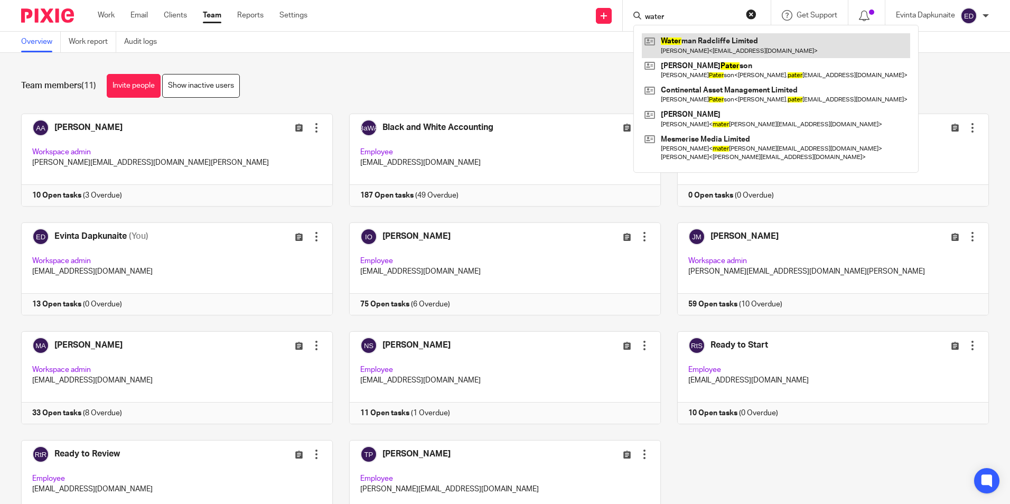
type input "water"
click at [665, 39] on link at bounding box center [776, 45] width 268 height 24
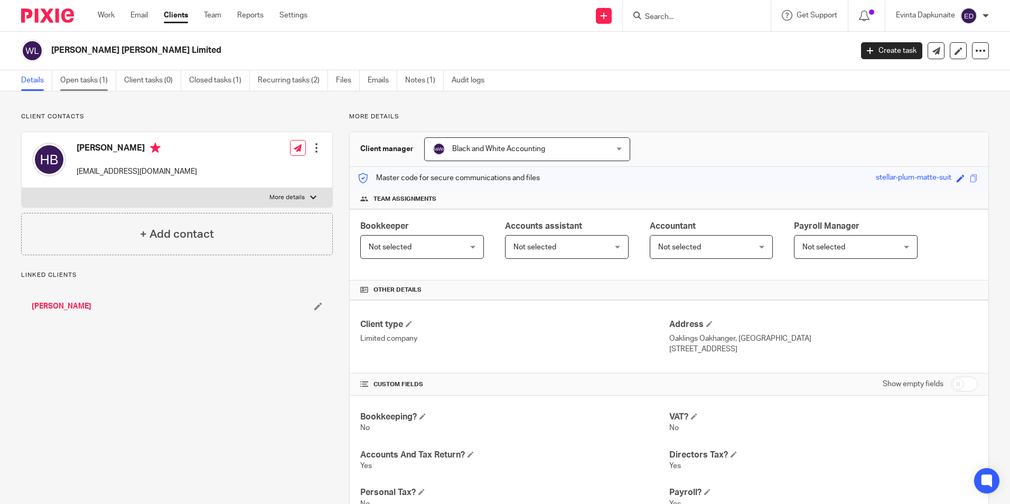
click at [94, 79] on link "Open tasks (1)" at bounding box center [88, 80] width 56 height 21
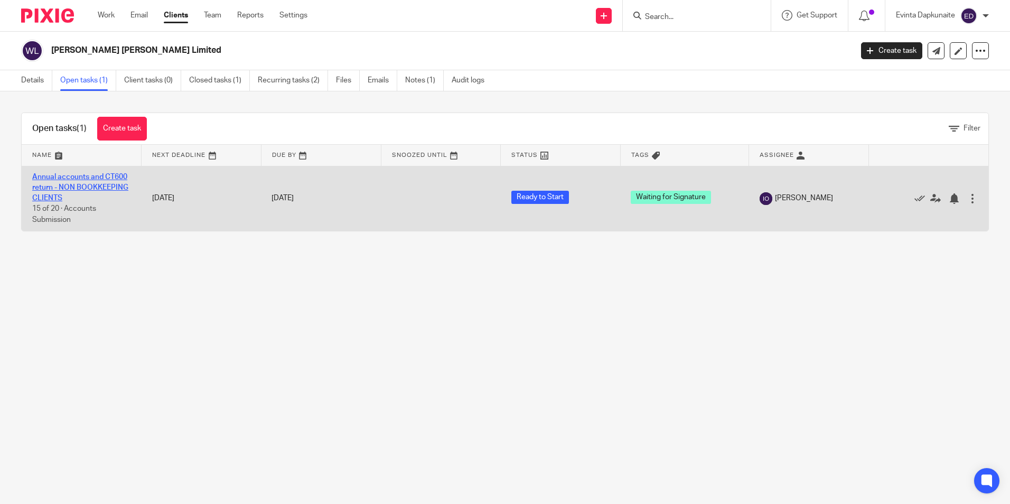
click at [92, 184] on link "Annual accounts and CT600 return - NON BOOKKEEPING CLIENTS" at bounding box center [80, 187] width 96 height 29
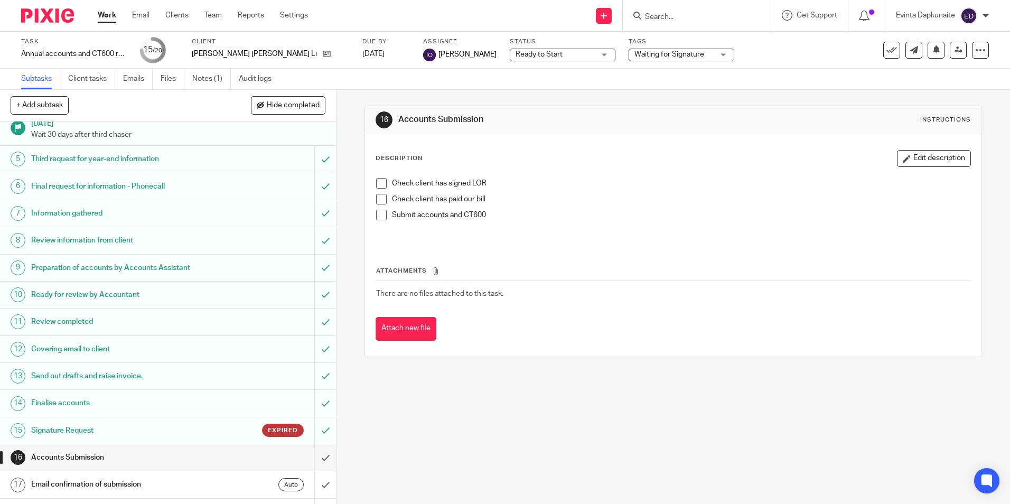
scroll to position [176, 0]
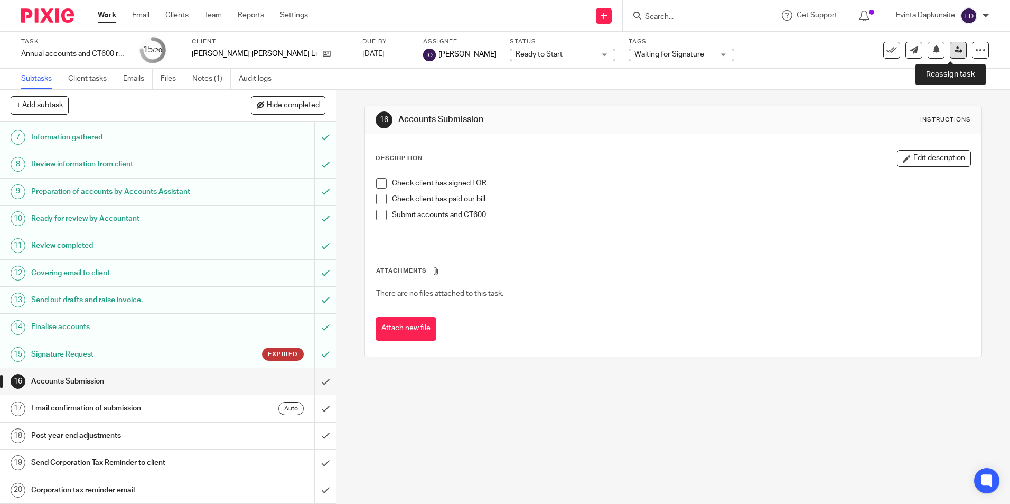
click at [955, 50] on icon at bounding box center [959, 50] width 8 height 8
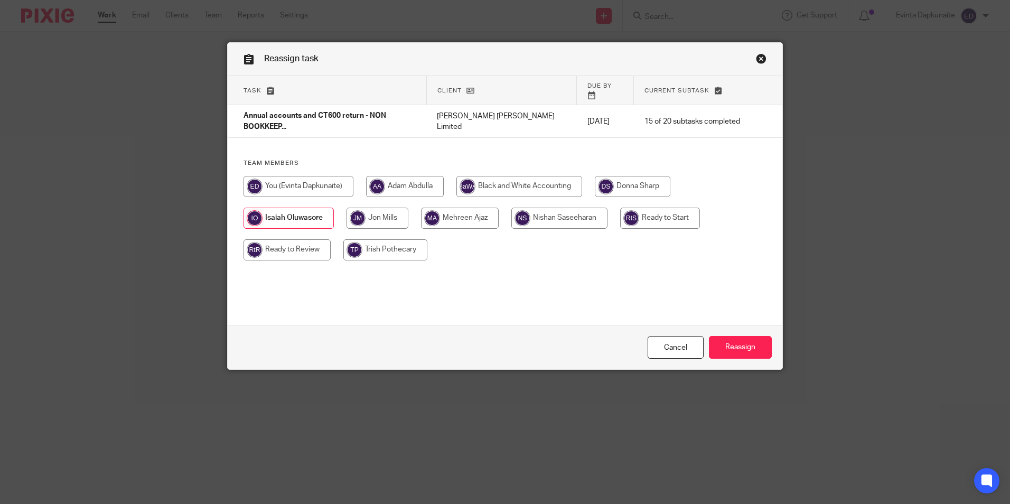
click at [756, 58] on link "Close this dialog window" at bounding box center [761, 60] width 11 height 14
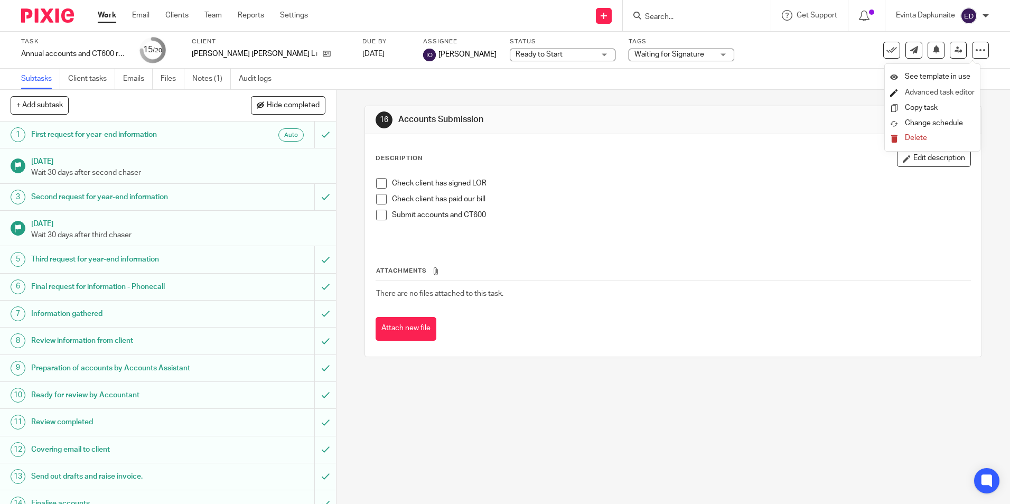
click at [930, 93] on link "Advanced task editor" at bounding box center [940, 92] width 70 height 7
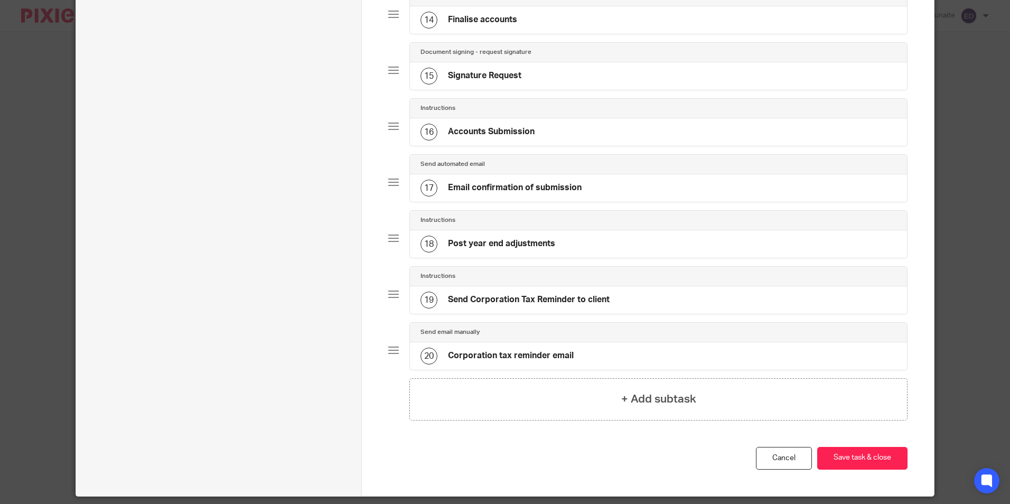
scroll to position [884, 0]
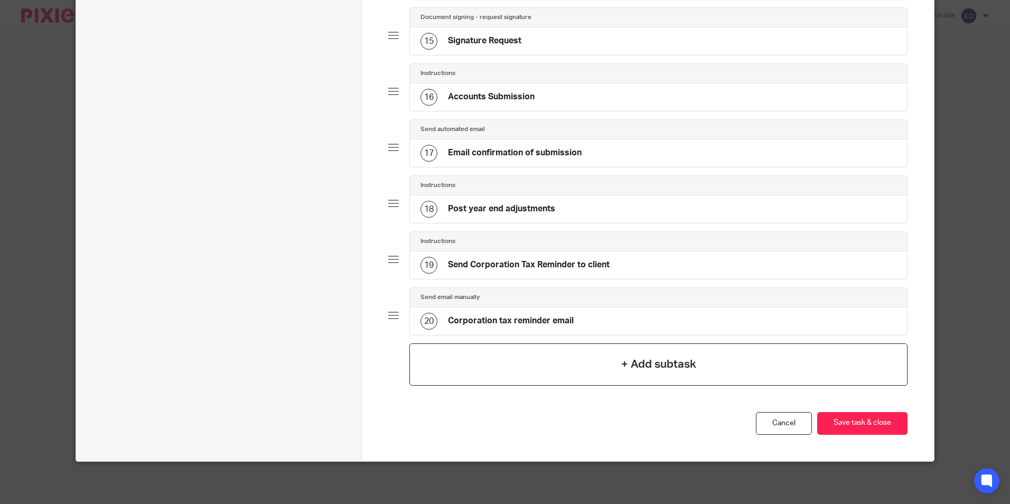
click at [543, 350] on div "+ Add subtask" at bounding box center [658, 364] width 498 height 42
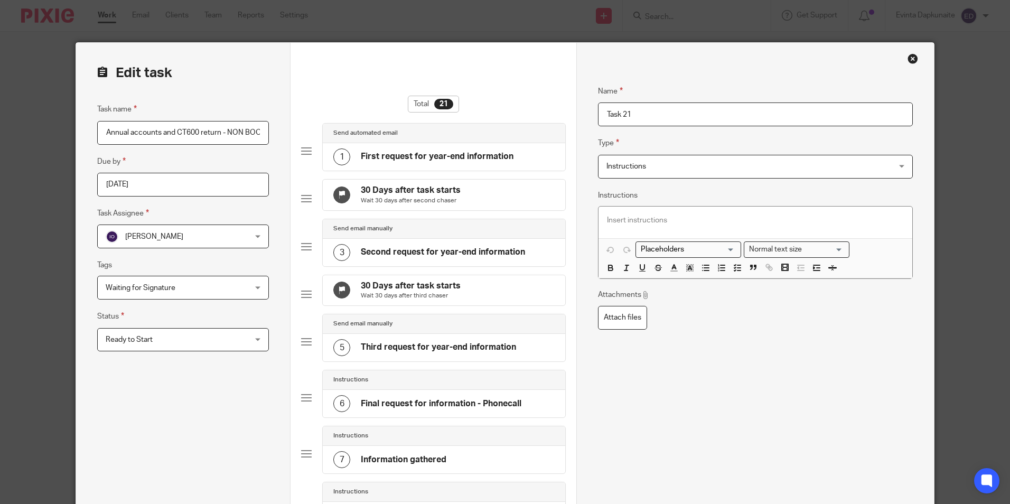
drag, startPoint x: 649, startPoint y: 113, endPoint x: 456, endPoint y: 113, distance: 193.4
type input "Signature Request"
click at [815, 163] on span "Instructions" at bounding box center [728, 166] width 245 height 22
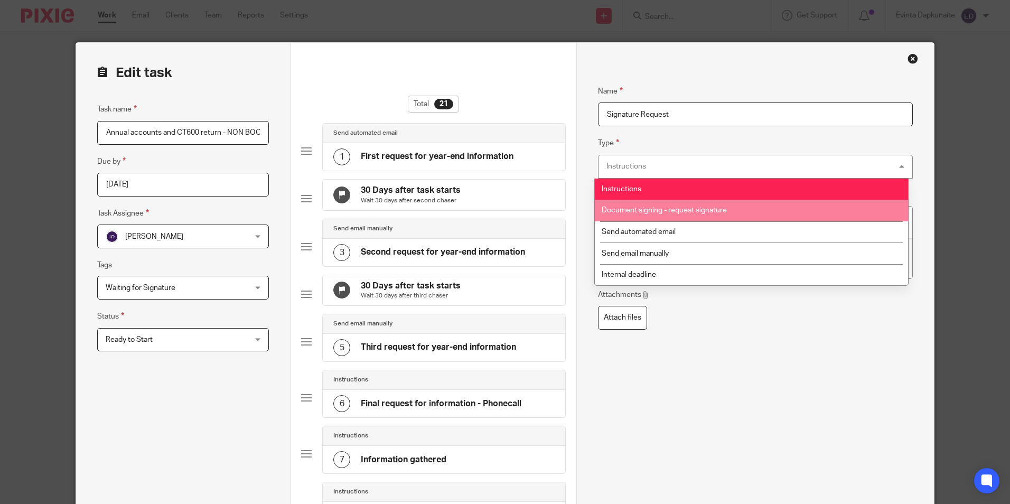
click at [760, 201] on li "Document signing - request signature" at bounding box center [751, 211] width 313 height 22
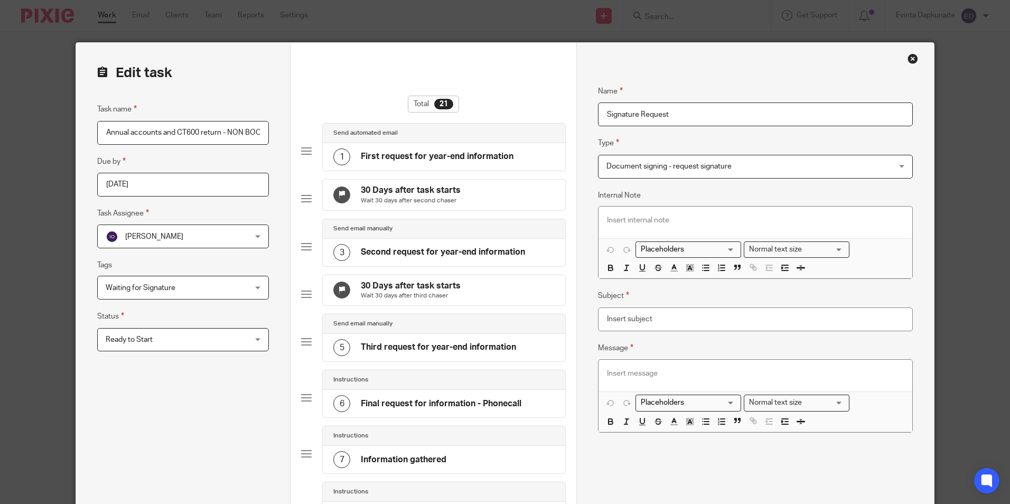
click at [664, 219] on p at bounding box center [755, 220] width 296 height 11
click at [648, 322] on input "Subject" at bounding box center [755, 319] width 314 height 24
type input "Signature Request"
click at [656, 375] on p at bounding box center [755, 373] width 296 height 11
click at [700, 404] on input "Search for option" at bounding box center [686, 402] width 98 height 11
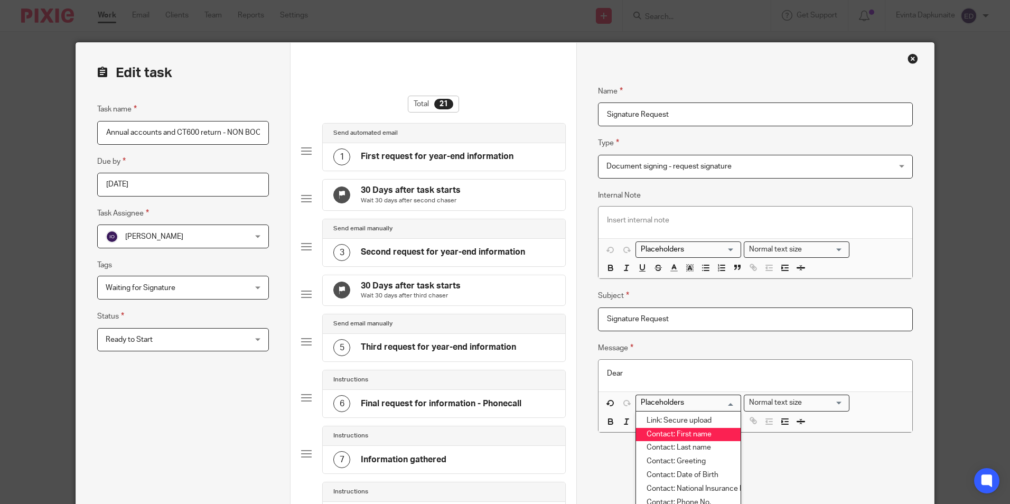
click at [711, 433] on li "Contact: First name" at bounding box center [688, 435] width 105 height 14
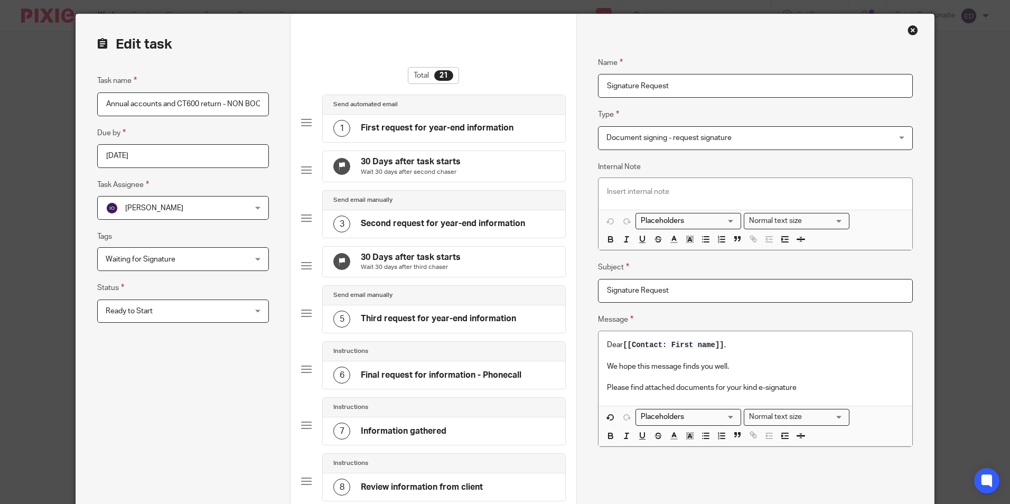
scroll to position [53, 0]
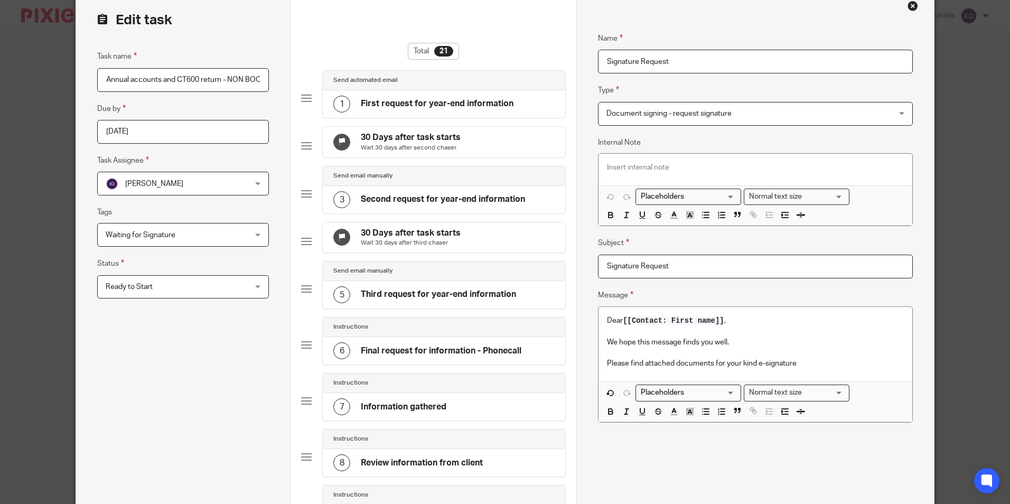
click at [796, 363] on p "Please find attached documents for your kind e-signature" at bounding box center [755, 363] width 296 height 11
click at [807, 362] on p "Please find attached documents for your kind e-signature" at bounding box center [755, 363] width 296 height 11
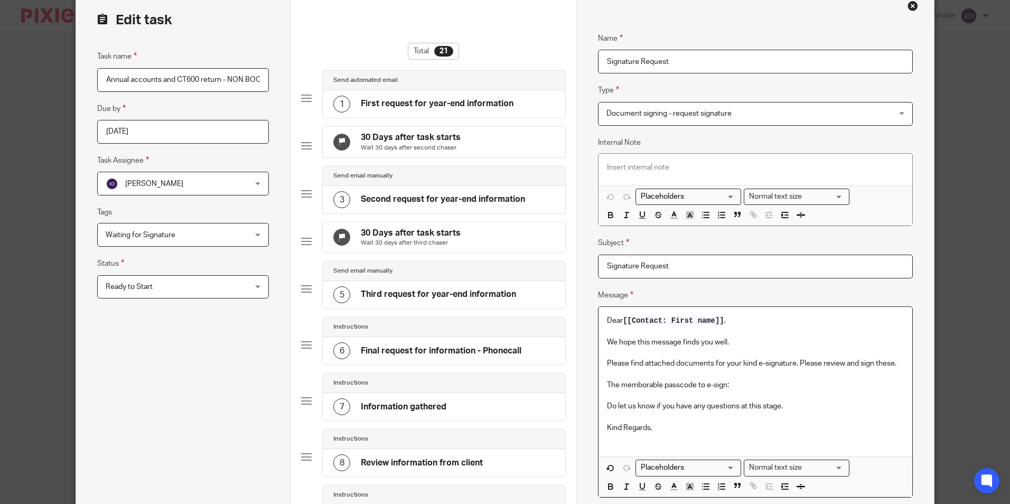
click at [645, 389] on p "The memborable passcode to e-sign:" at bounding box center [755, 385] width 296 height 11
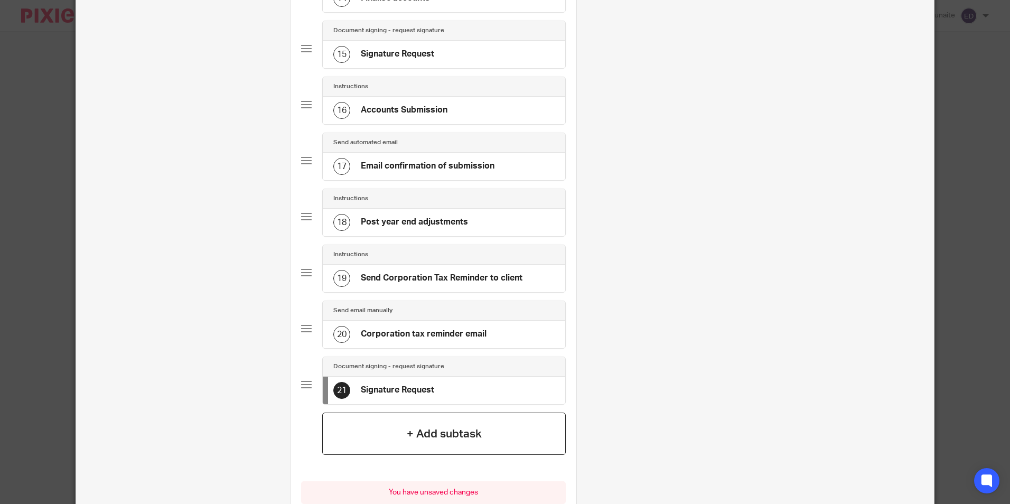
scroll to position [815, 0]
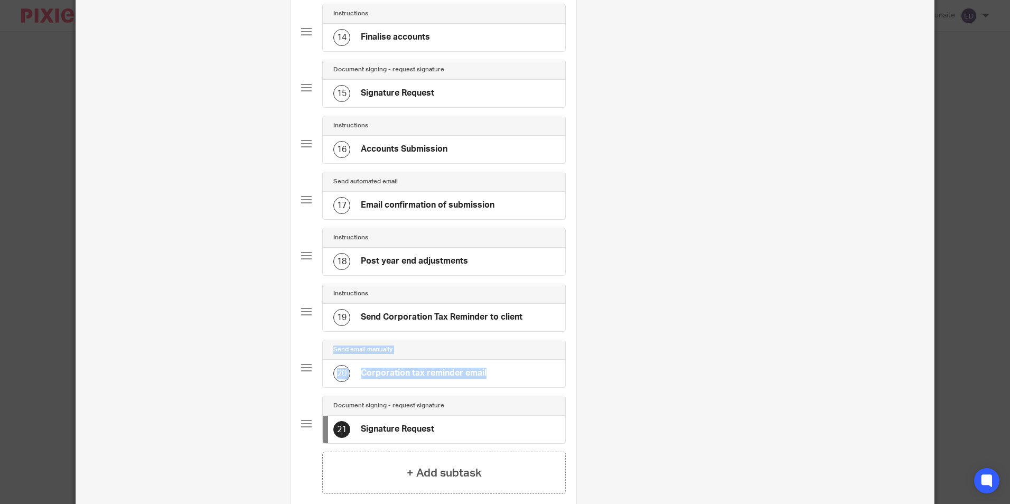
drag, startPoint x: 305, startPoint y: 433, endPoint x: 304, endPoint y: 378, distance: 55.5
drag, startPoint x: 304, startPoint y: 378, endPoint x: 303, endPoint y: 438, distance: 60.2
click at [303, 429] on div at bounding box center [306, 423] width 11 height 11
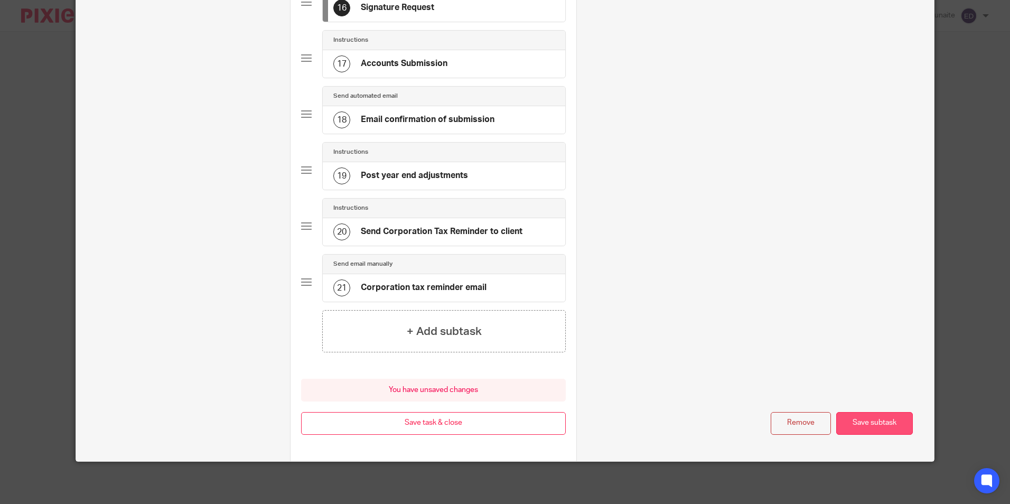
click at [851, 420] on button "Save subtask" at bounding box center [874, 423] width 77 height 23
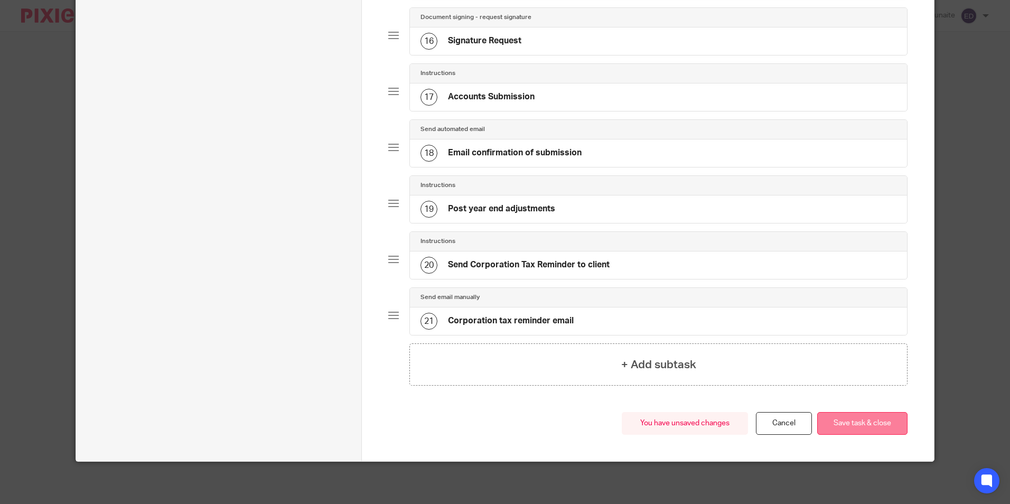
scroll to position [940, 0]
click at [855, 426] on button "Save task & close" at bounding box center [862, 423] width 90 height 23
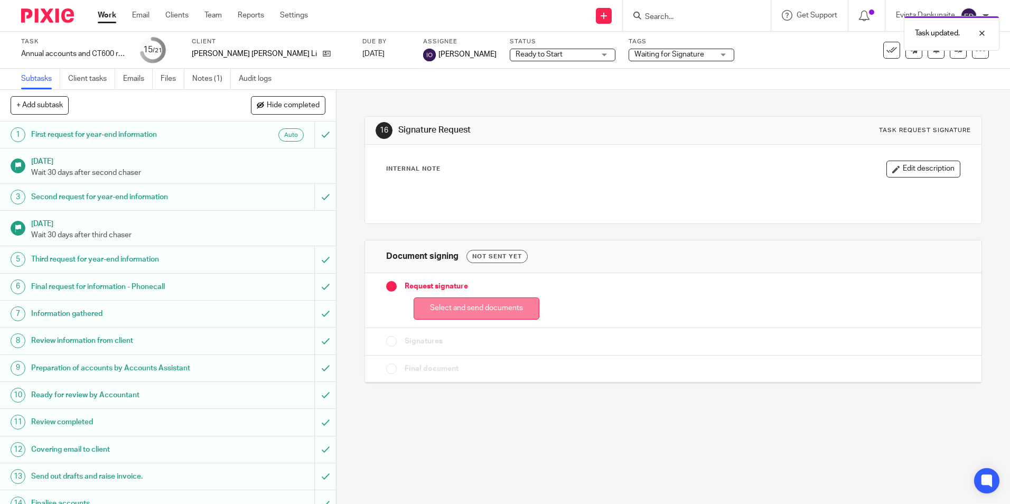
click at [462, 302] on button "Select and send documents" at bounding box center [477, 308] width 126 height 23
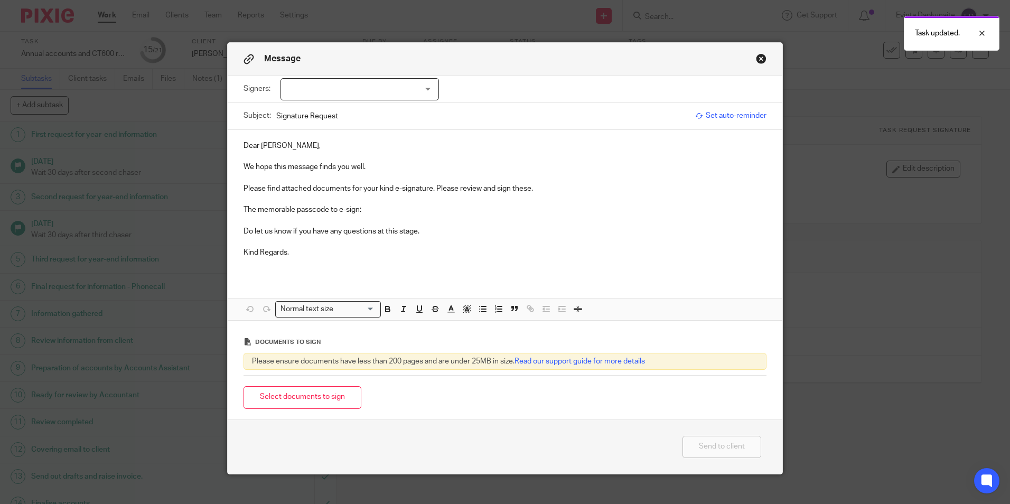
click at [403, 93] on div at bounding box center [360, 89] width 158 height 22
click at [388, 107] on li "[PERSON_NAME]" at bounding box center [355, 111] width 157 height 22
checkbox input "true"
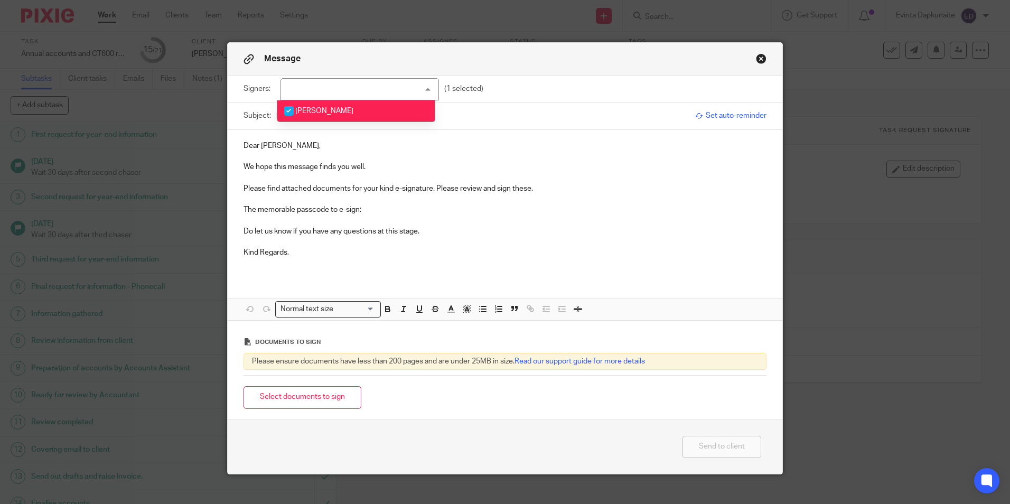
click p "We hope this message finds you well."
click p "The memorable passcode to e-sign:"
click button "Close modal"
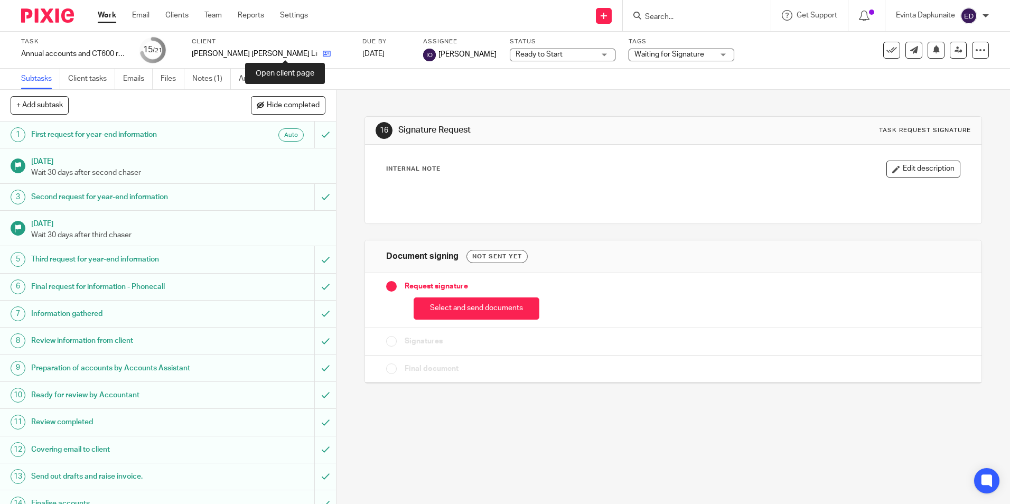
click icon
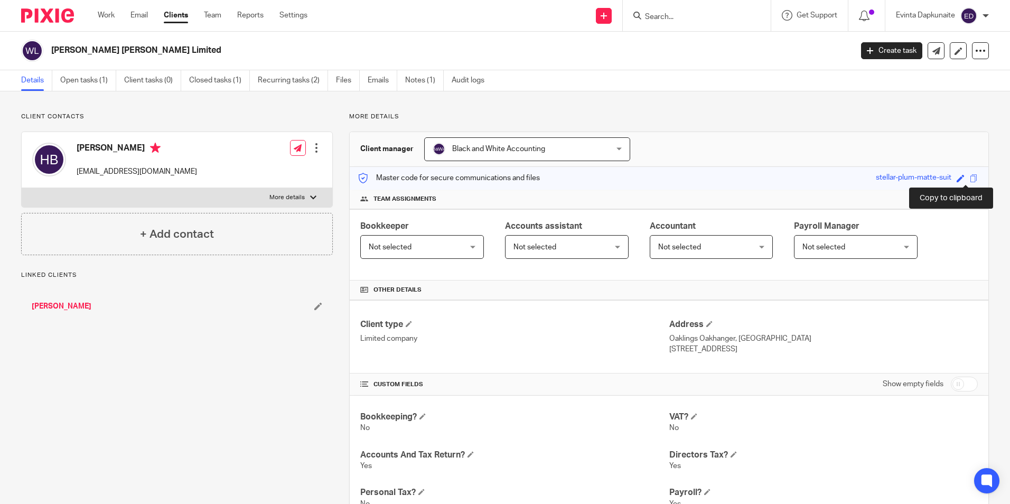
click at [970, 176] on span at bounding box center [974, 178] width 8 height 8
click at [100, 75] on link "Open tasks (1)" at bounding box center [88, 80] width 56 height 21
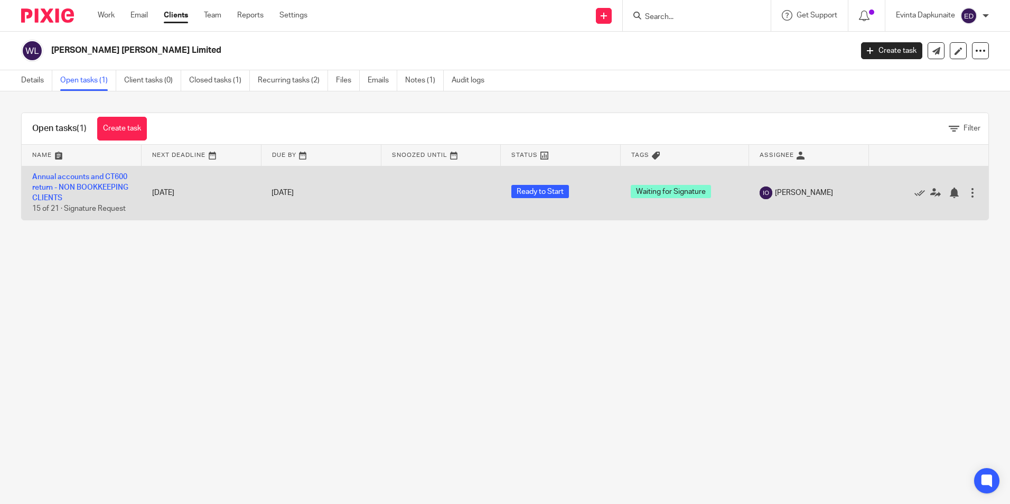
click at [95, 182] on td "Annual accounts and CT600 return - NON BOOKKEEPING CLIENTS 15 of 21 · Signature…" at bounding box center [82, 193] width 120 height 54
click at [95, 185] on link "Annual accounts and CT600 return - NON BOOKKEEPING CLIENTS" at bounding box center [80, 187] width 96 height 29
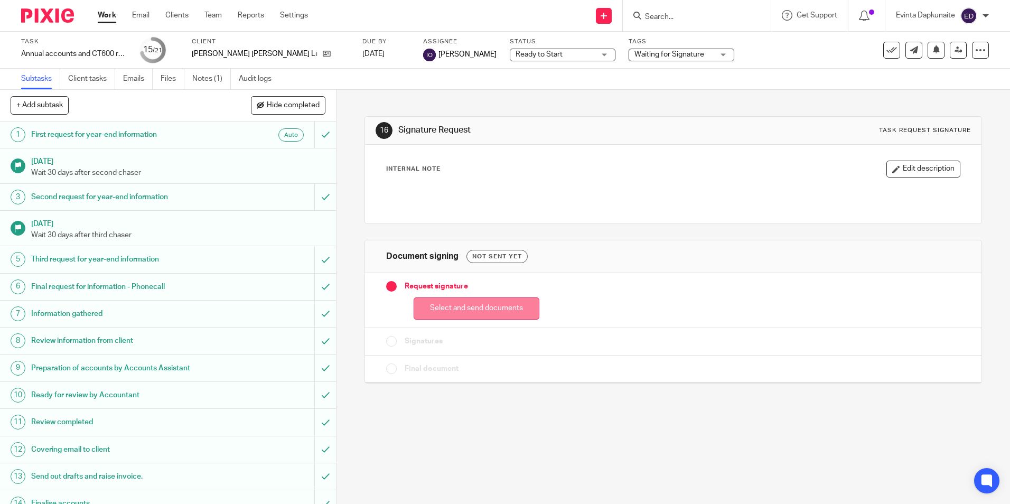
click at [447, 303] on button "Select and send documents" at bounding box center [477, 308] width 126 height 23
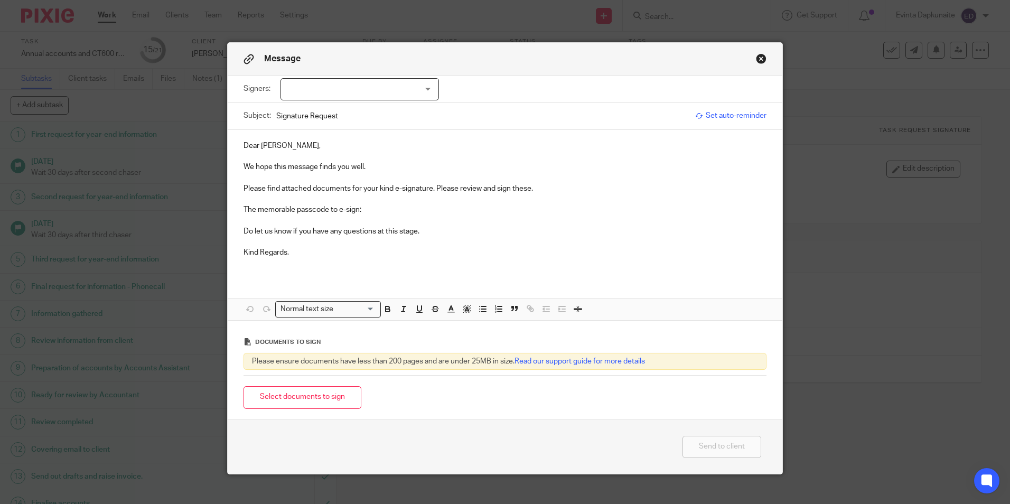
click at [417, 110] on input "Signature Request" at bounding box center [483, 116] width 414 height 24
click at [415, 99] on div at bounding box center [360, 89] width 158 height 22
click at [404, 110] on li "Helen Bruce-Radcliffe" at bounding box center [355, 111] width 157 height 22
checkbox input "true"
click at [394, 153] on p at bounding box center [505, 156] width 523 height 11
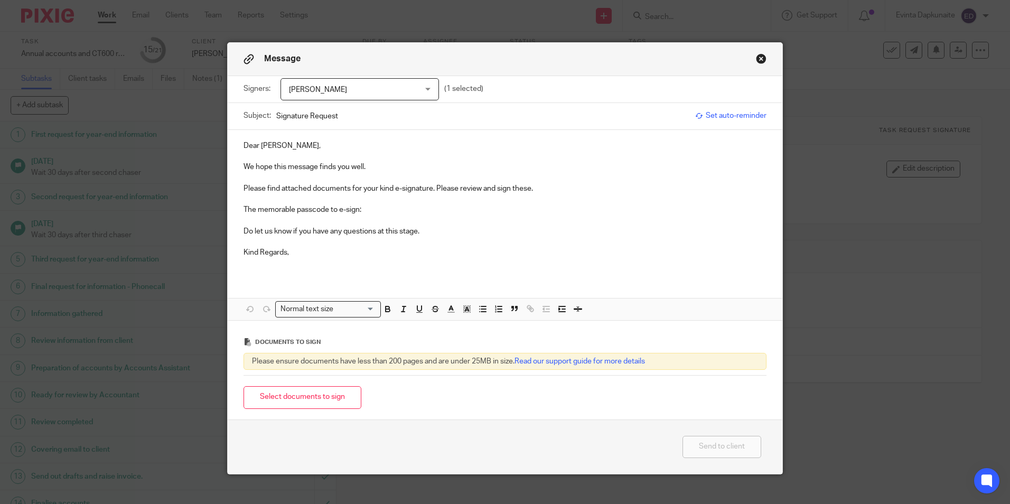
click at [393, 211] on p "The memorable passcode to e-sign:" at bounding box center [505, 209] width 523 height 11
drag, startPoint x: 367, startPoint y: 208, endPoint x: 463, endPoint y: 206, distance: 96.2
click at [463, 206] on p "The memorable passcode to e-sign: stellar-plum-matte-suit" at bounding box center [505, 209] width 523 height 11
click at [380, 211] on p "The memorable passcode to e-sign: stellar-plum-matte-suit" at bounding box center [505, 209] width 523 height 11
drag, startPoint x: 365, startPoint y: 209, endPoint x: 471, endPoint y: 210, distance: 106.2
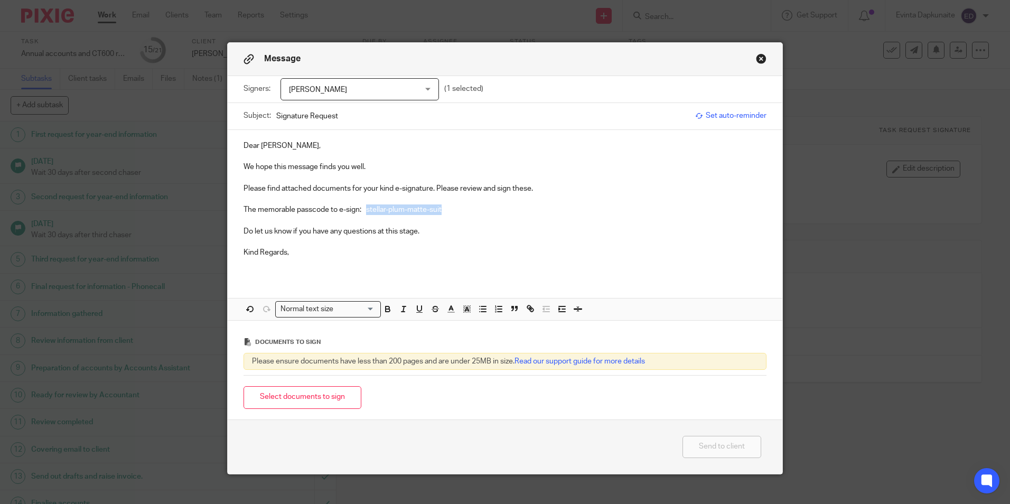
click at [473, 208] on p "The memorable passcode to e-sign: stellar-plum-matte-suit" at bounding box center [505, 209] width 523 height 11
click at [384, 306] on icon "button" at bounding box center [388, 309] width 10 height 10
click at [465, 310] on line "button" at bounding box center [466, 310] width 3 height 0
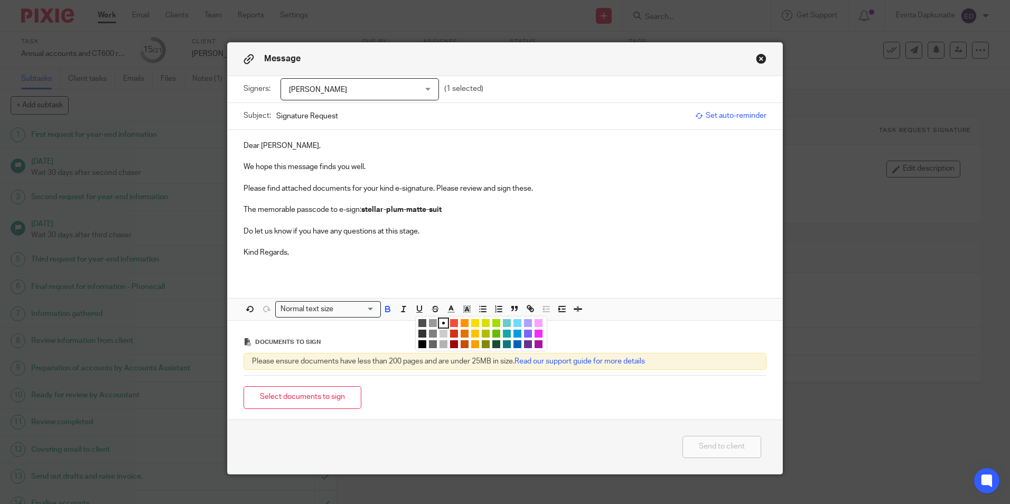
click at [471, 323] on li "color:#FCDC00" at bounding box center [475, 323] width 8 height 8
click at [405, 235] on p "Do let us know if you have any questions at this stage." at bounding box center [505, 231] width 523 height 11
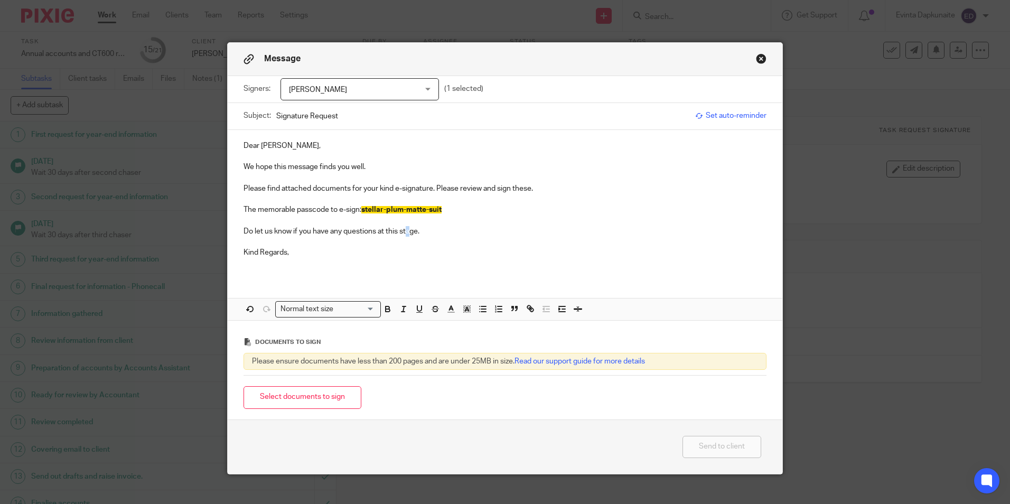
click at [310, 387] on button "Select documents to sign" at bounding box center [303, 397] width 118 height 23
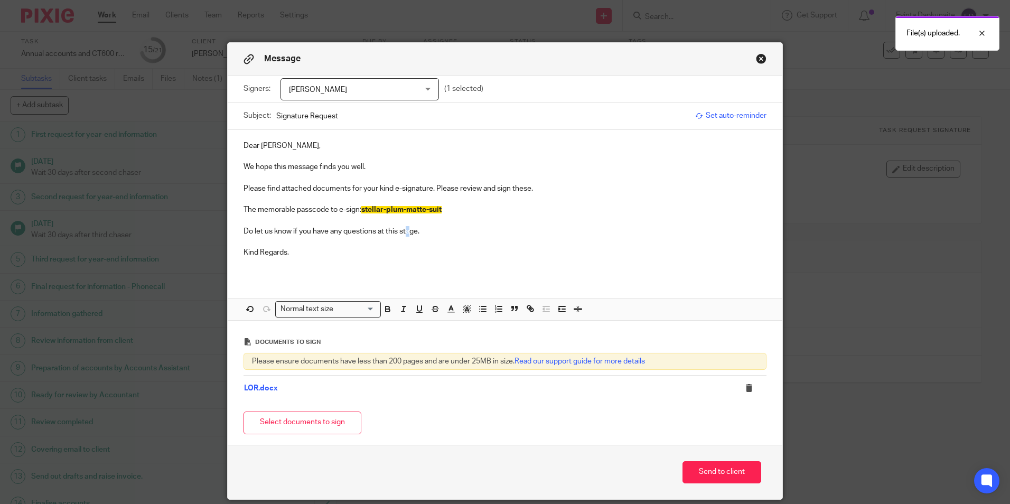
click at [279, 428] on button "Select documents to sign" at bounding box center [303, 423] width 118 height 23
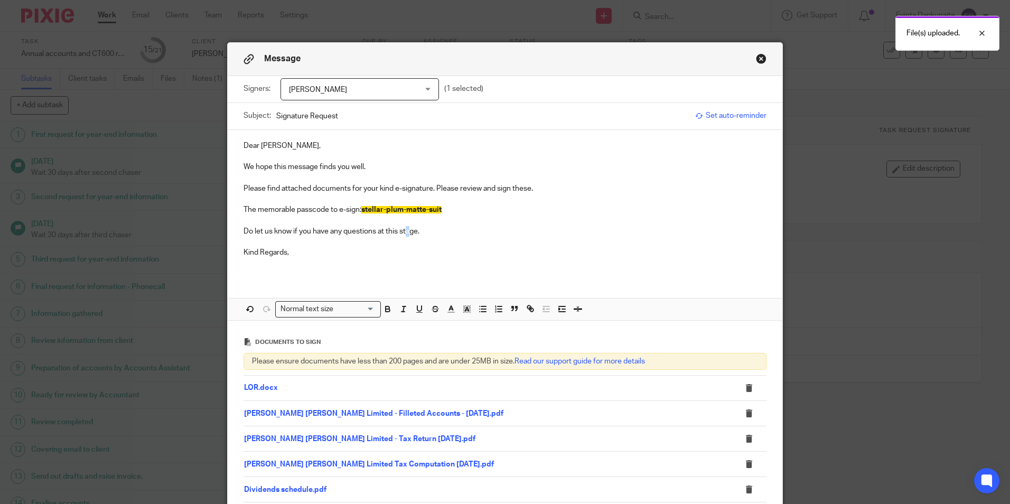
click at [388, 89] on span "[PERSON_NAME]" at bounding box center [348, 90] width 119 height 22
click at [386, 90] on div "[PERSON_NAME]" at bounding box center [360, 89] width 158 height 22
click at [374, 162] on p "We hope this message finds you well." at bounding box center [505, 167] width 523 height 11
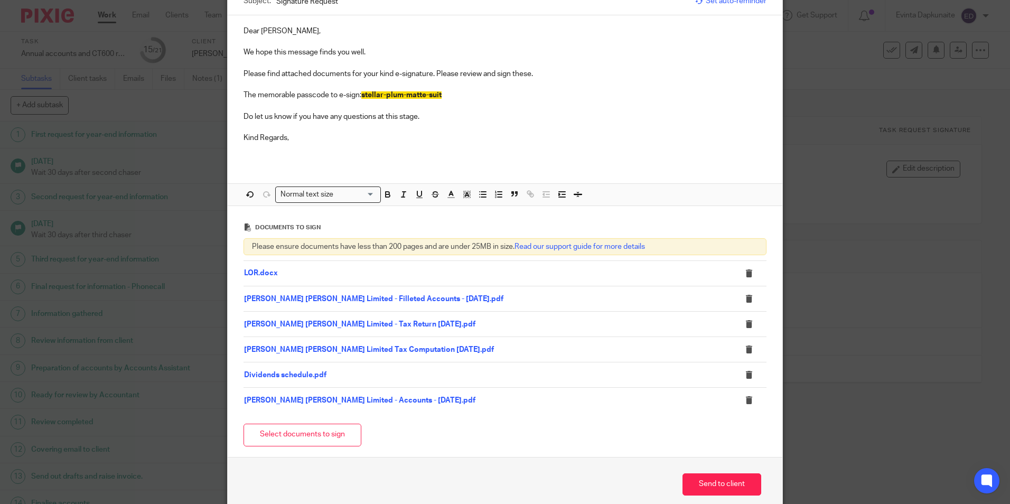
scroll to position [165, 0]
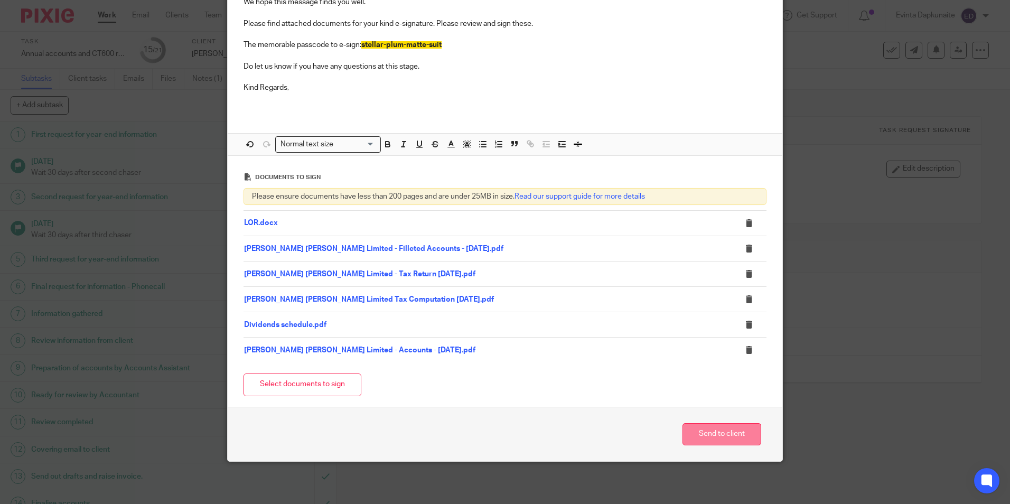
click at [696, 437] on button "Send to client" at bounding box center [722, 434] width 79 height 23
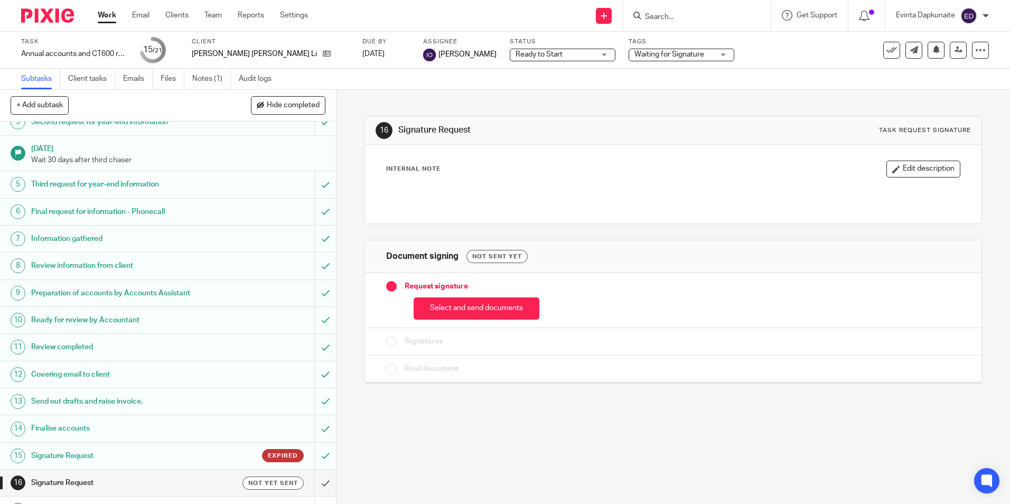
scroll to position [203, 0]
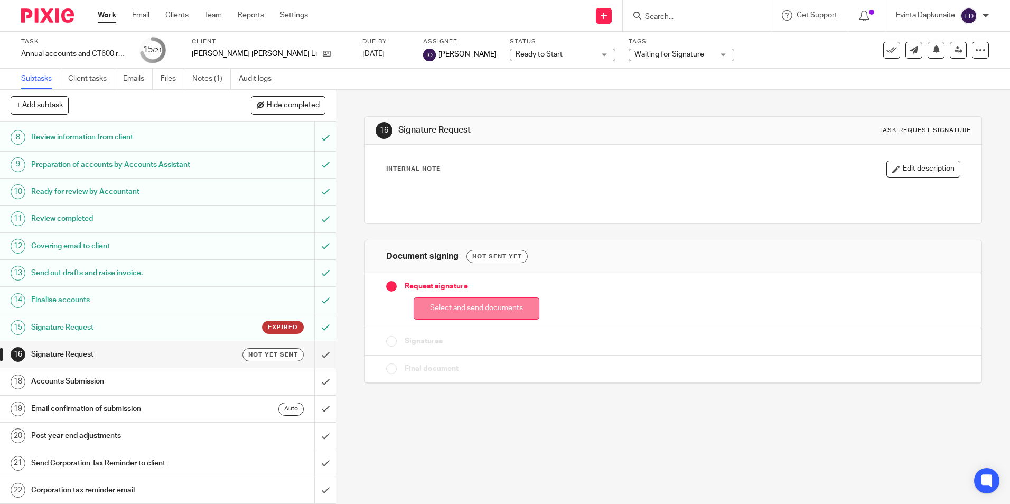
click at [475, 317] on button "Select and send documents" at bounding box center [477, 308] width 126 height 23
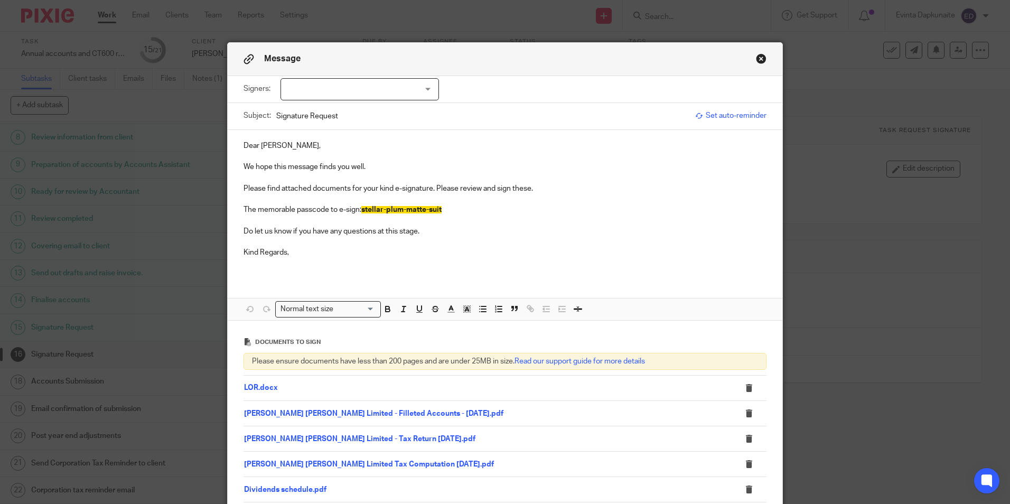
click at [372, 81] on div at bounding box center [360, 89] width 158 height 22
click at [353, 108] on span "[PERSON_NAME]" at bounding box center [324, 110] width 58 height 7
checkbox input "true"
click at [337, 257] on p "Kind Regards," at bounding box center [505, 252] width 523 height 11
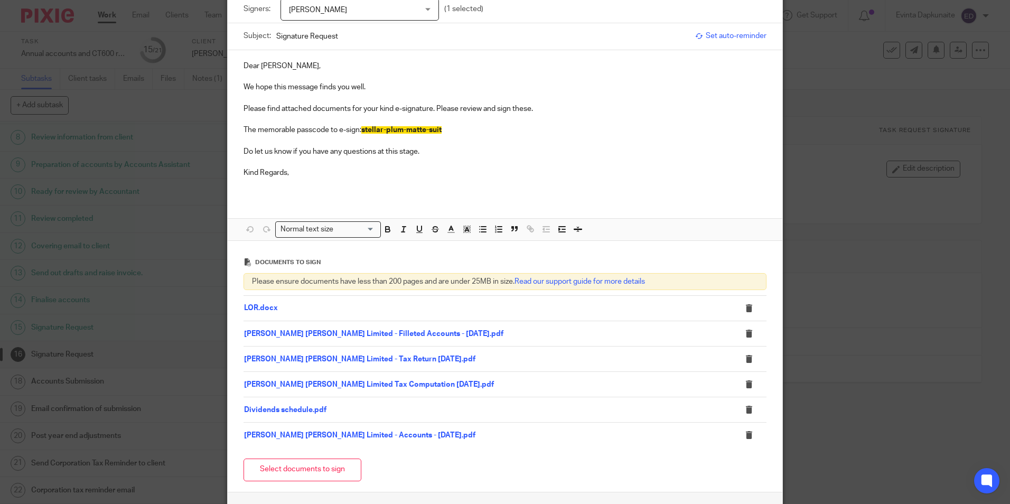
scroll to position [165, 0]
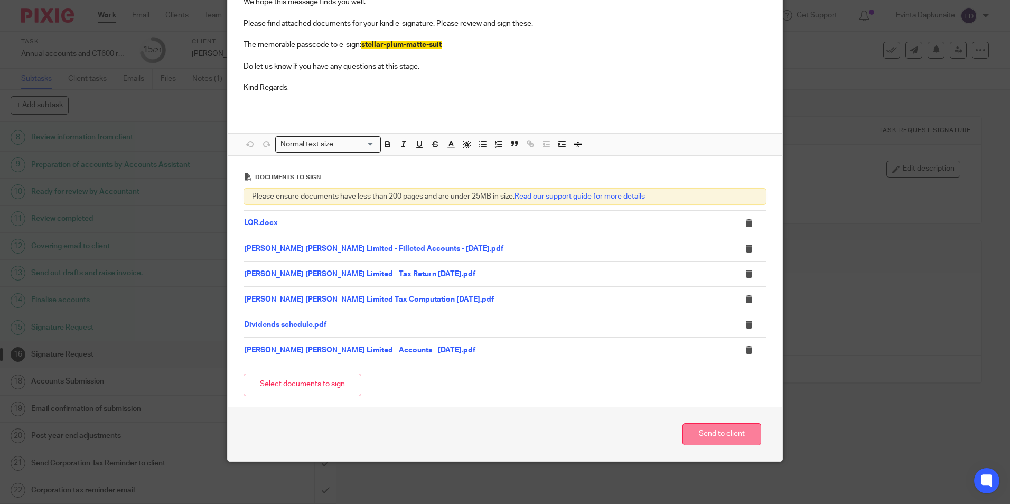
click at [719, 428] on button "Send to client" at bounding box center [722, 434] width 79 height 23
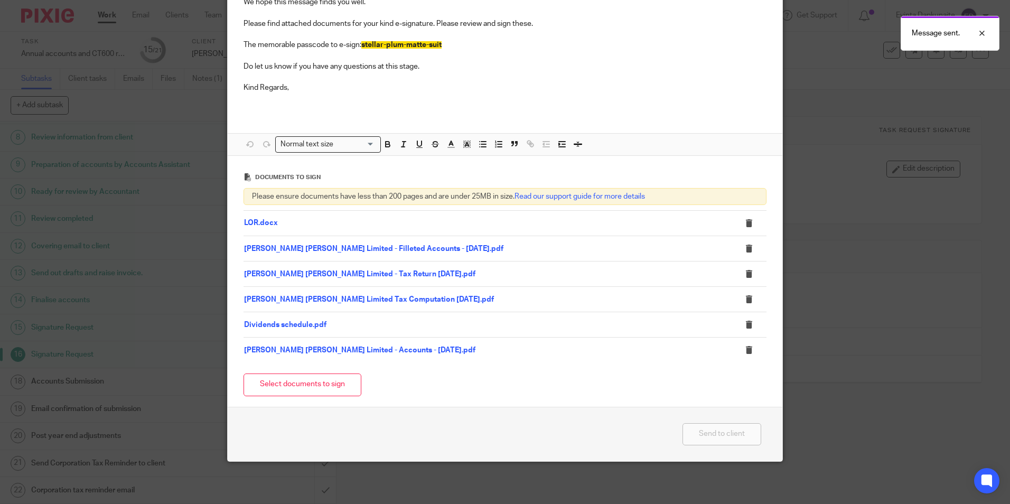
scroll to position [69, 0]
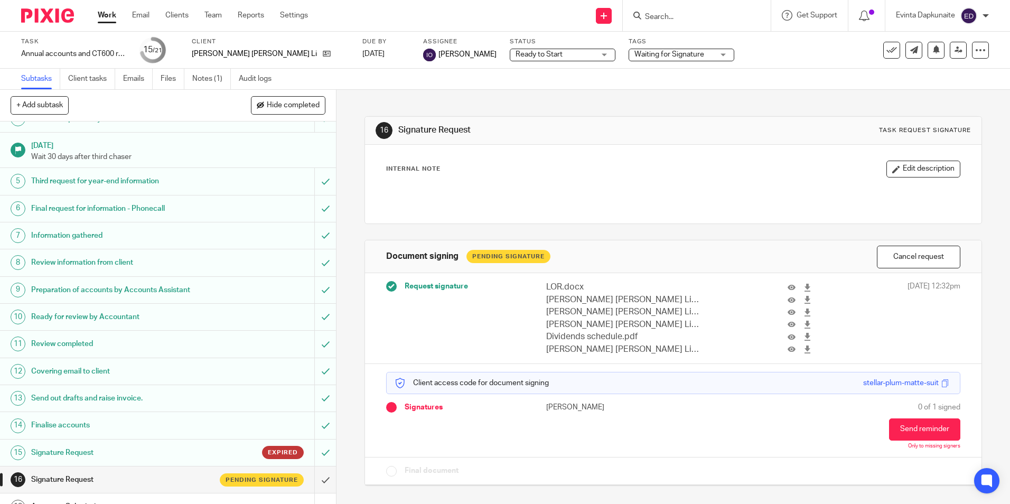
scroll to position [203, 0]
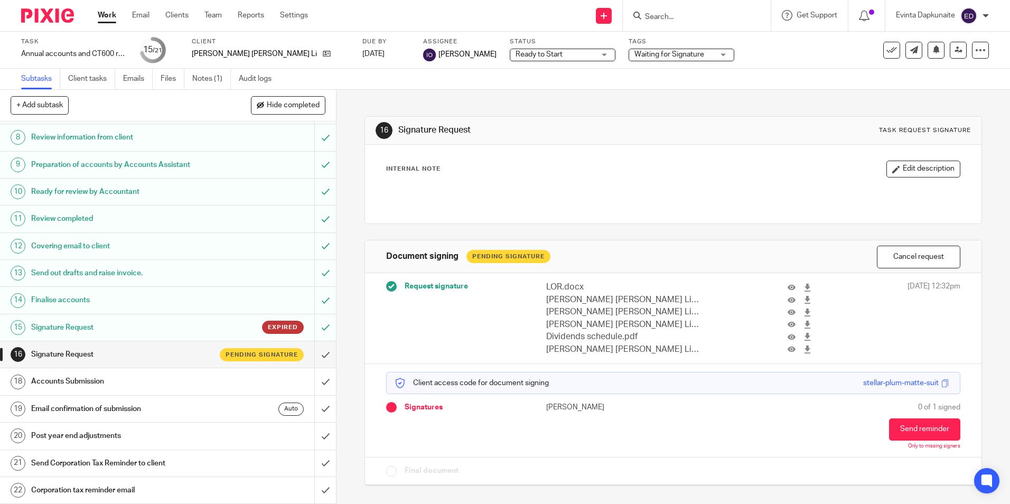
click at [103, 324] on h1 "Signature Request" at bounding box center [122, 328] width 182 height 16
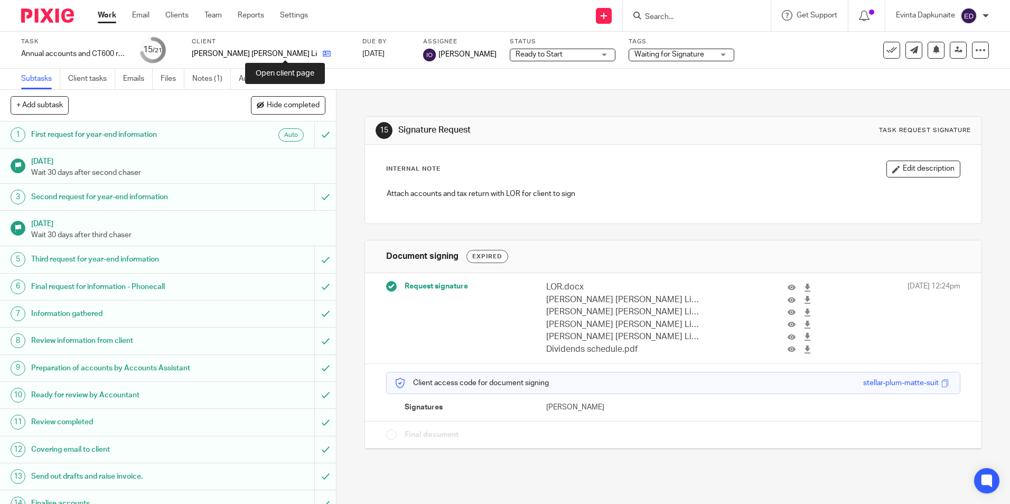
click at [323, 53] on icon at bounding box center [327, 54] width 8 height 8
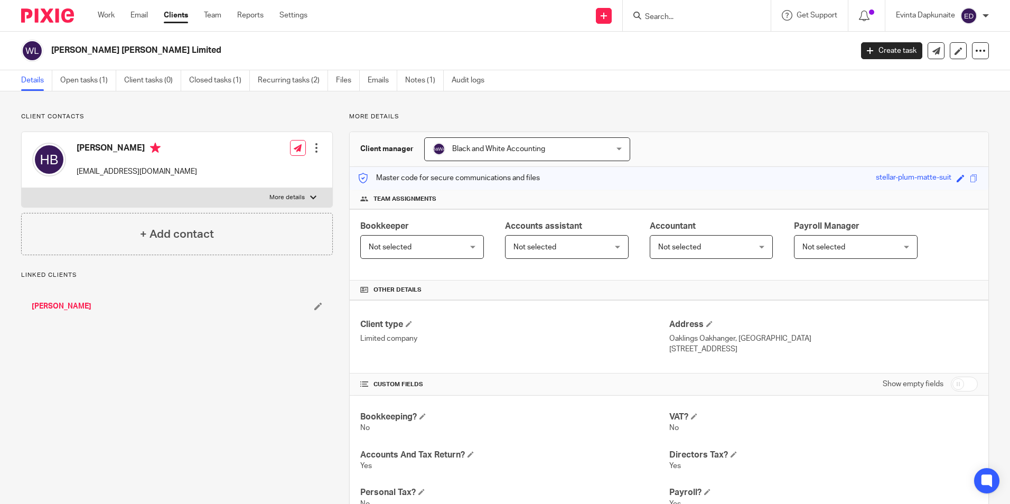
click at [277, 192] on label "More details" at bounding box center [177, 197] width 311 height 19
click at [22, 188] on input "More details" at bounding box center [21, 188] width 1 height 1
checkbox input "true"
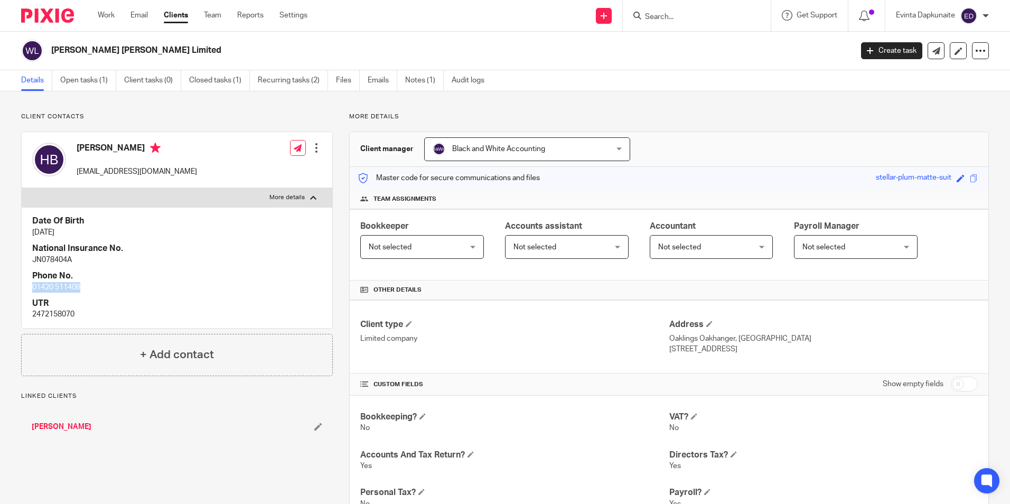
drag, startPoint x: 33, startPoint y: 286, endPoint x: 86, endPoint y: 285, distance: 52.8
click at [86, 285] on p "01420 511408" at bounding box center [177, 287] width 290 height 11
drag, startPoint x: 86, startPoint y: 285, endPoint x: 75, endPoint y: 286, distance: 10.6
copy p "01420 511408"
click at [207, 13] on link "Team" at bounding box center [212, 15] width 17 height 11
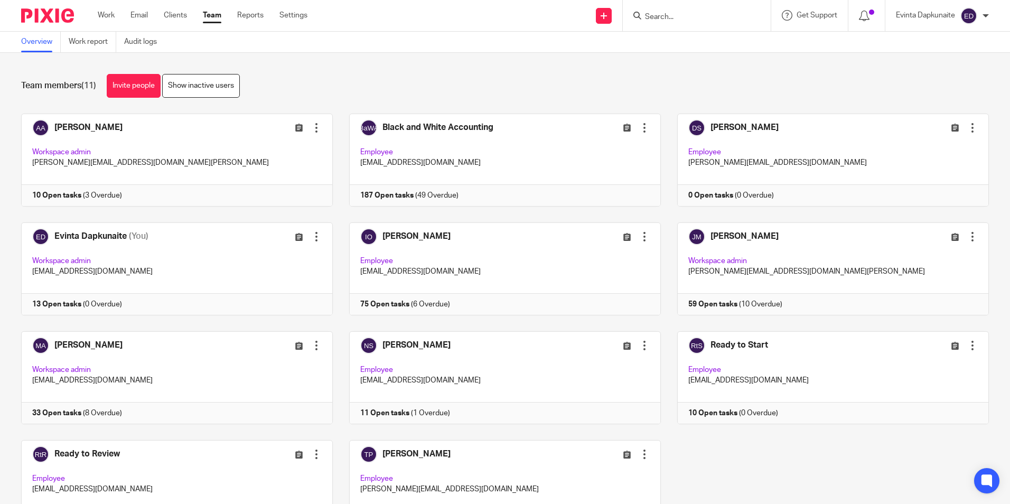
click at [654, 16] on input "Search" at bounding box center [691, 18] width 95 height 10
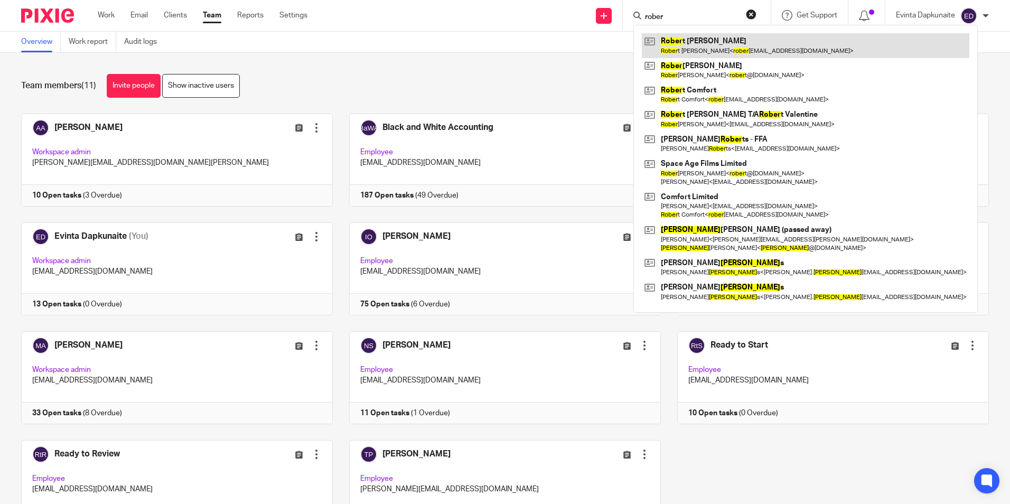
type input "rober"
click at [677, 45] on link at bounding box center [806, 45] width 328 height 24
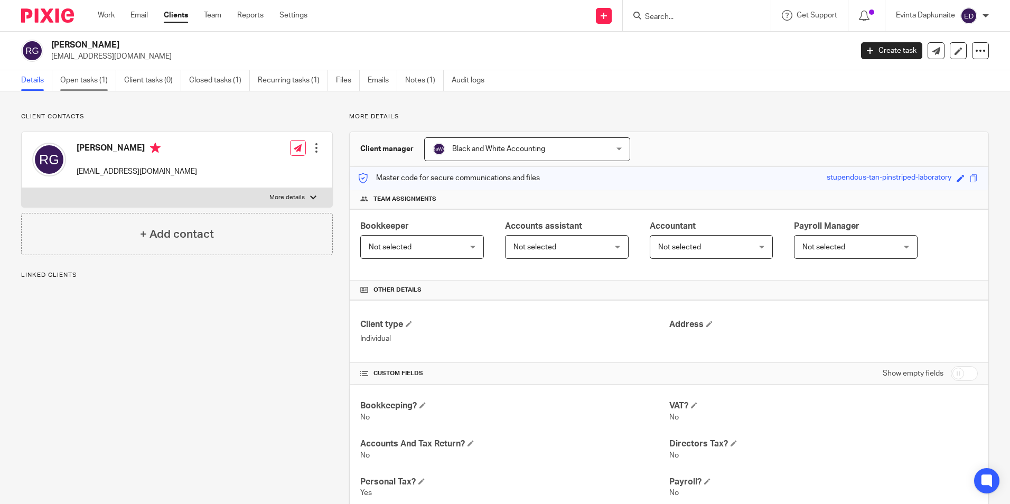
click at [96, 77] on link "Open tasks (1)" at bounding box center [88, 80] width 56 height 21
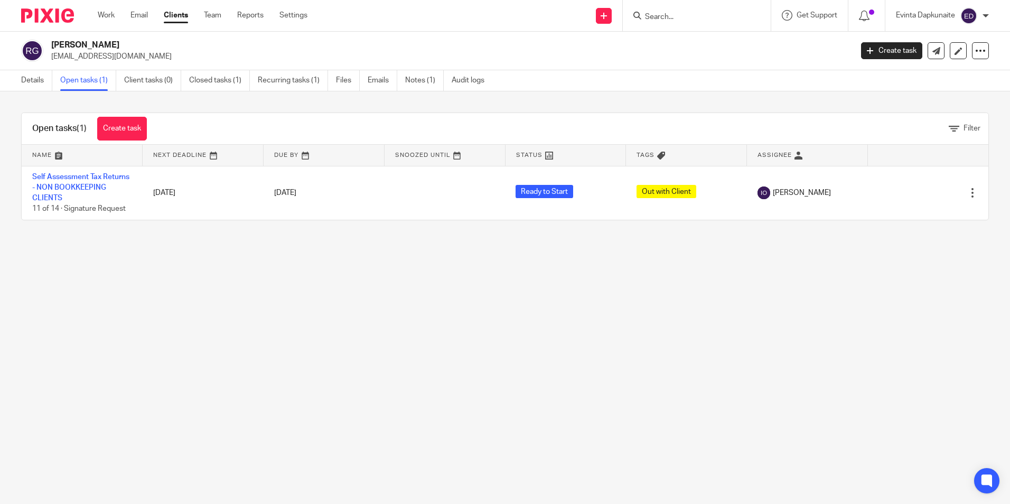
click at [229, 12] on ul "Work Email Clients Team Reports Settings" at bounding box center [211, 15] width 226 height 11
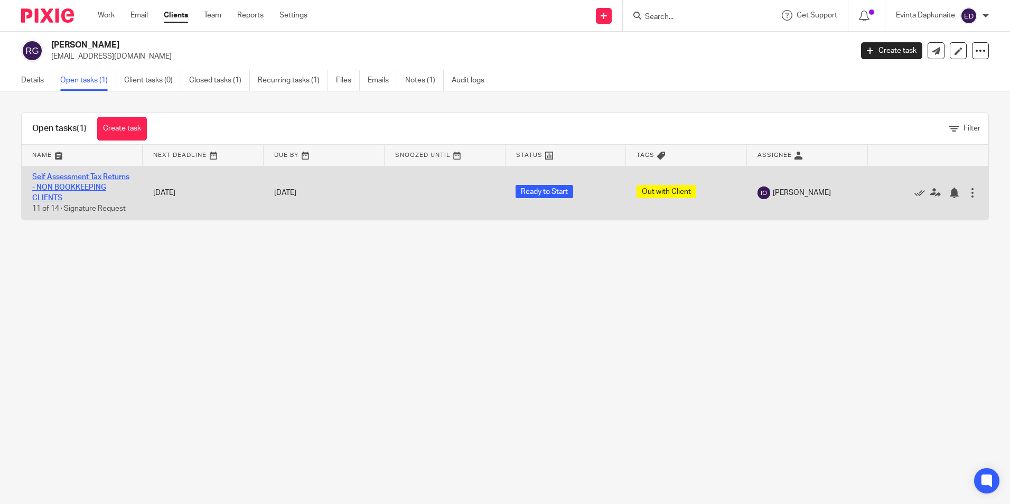
click at [61, 184] on link "Self Assessment Tax Returns - NON BOOKKEEPING CLIENTS" at bounding box center [80, 187] width 97 height 29
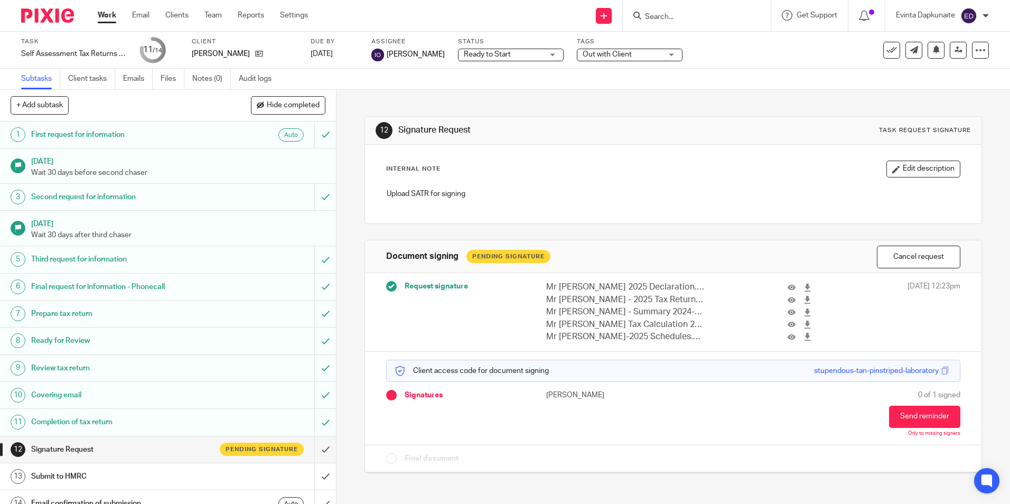
click at [610, 48] on div "Tags Out with Client Urgent Waiting for additional information Not Started In P…" at bounding box center [630, 50] width 106 height 25
click at [611, 49] on span "Out with Client" at bounding box center [622, 54] width 79 height 11
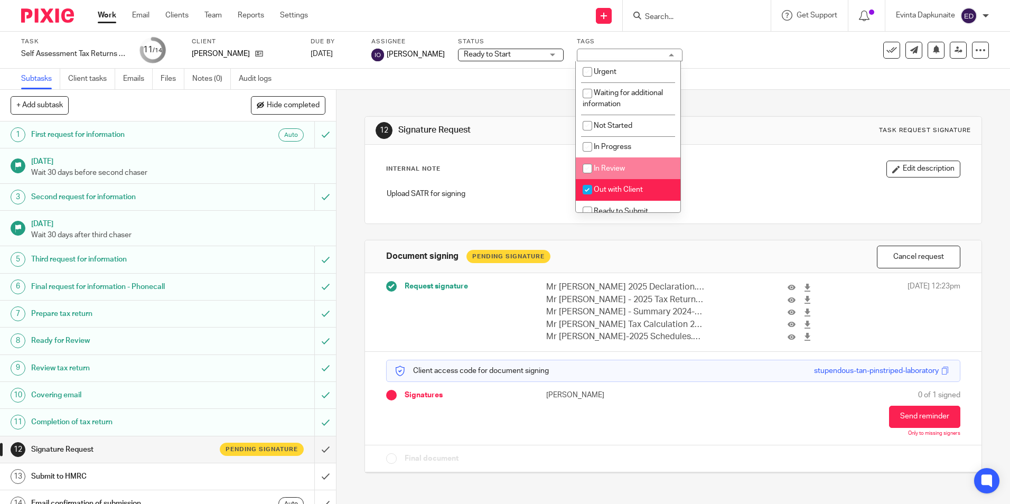
click at [605, 182] on li "Out with Client" at bounding box center [628, 190] width 105 height 22
checkbox input "false"
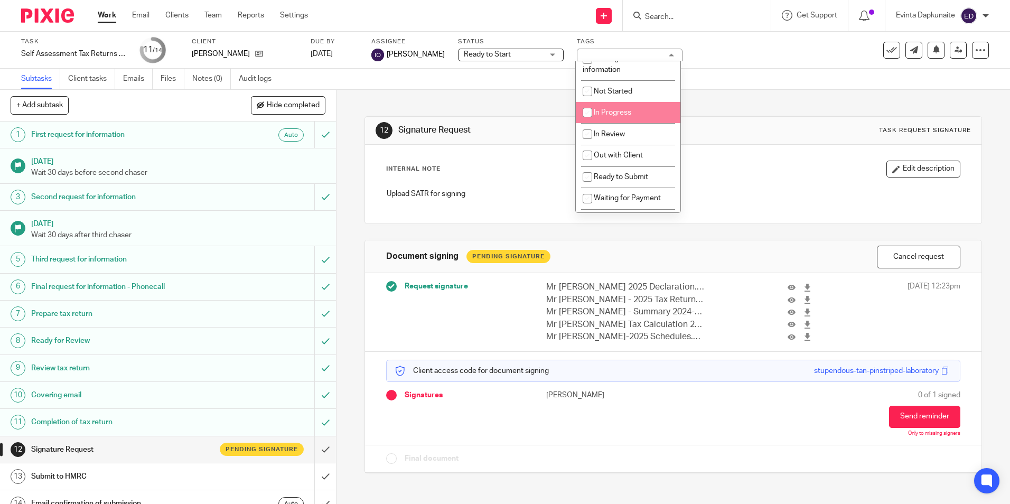
scroll to position [106, 0]
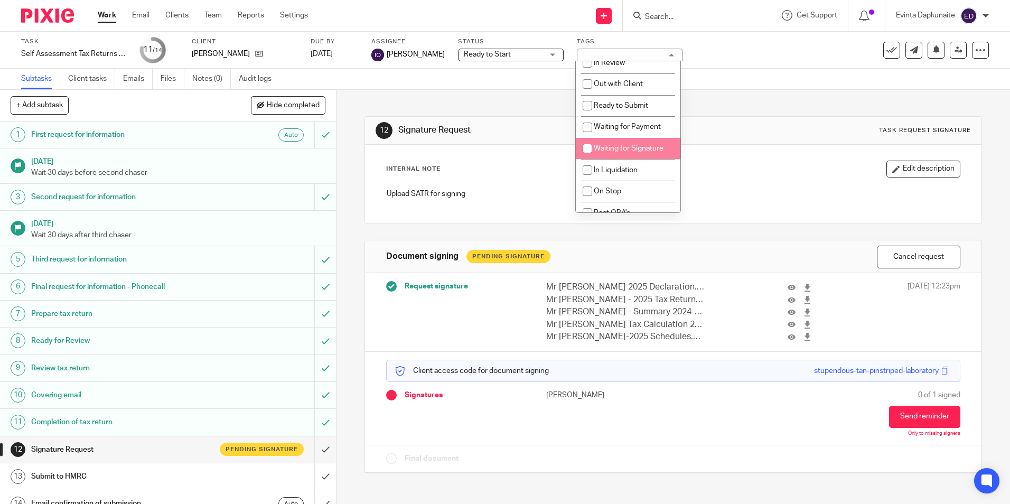
click at [619, 142] on li "Waiting for Signature" at bounding box center [628, 149] width 105 height 22
checkbox input "true"
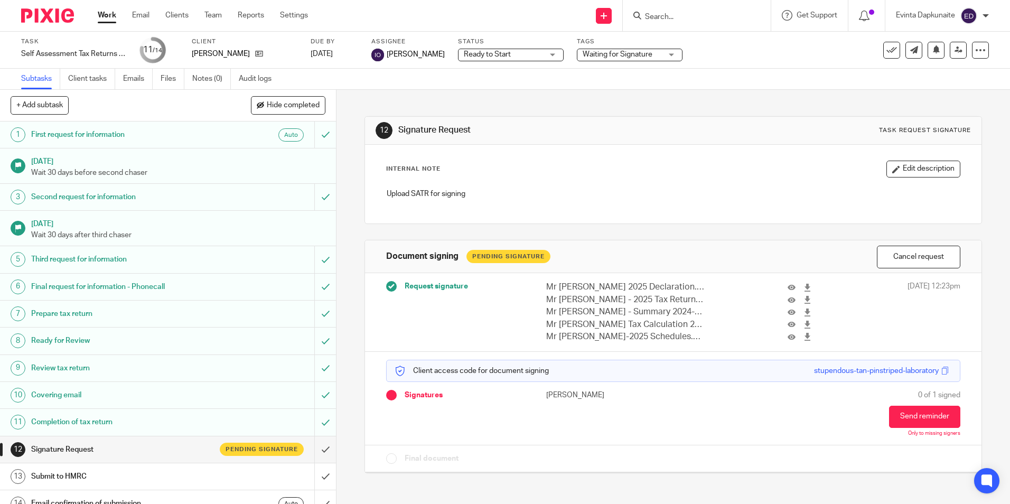
click at [505, 110] on div "12 Signature Request Task request signature Internal Note Edit description Uplo…" at bounding box center [673, 287] width 617 height 394
click at [210, 15] on link "Team" at bounding box center [212, 15] width 17 height 11
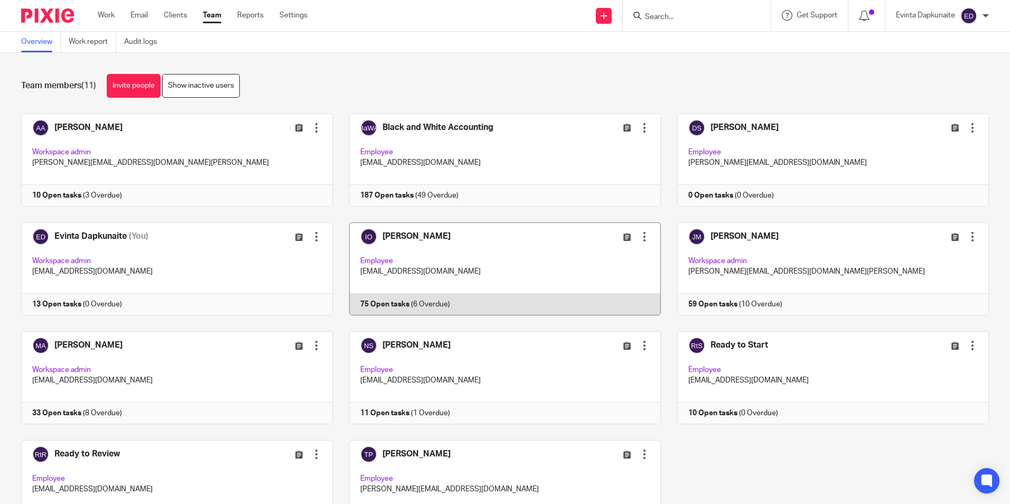
click at [411, 274] on link at bounding box center [497, 268] width 328 height 93
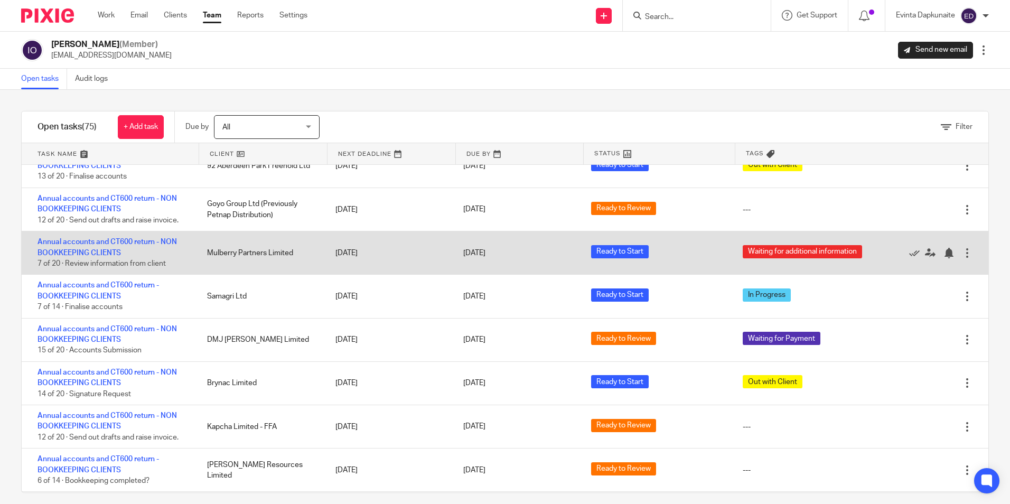
scroll to position [581, 0]
